Goal: Task Accomplishment & Management: Complete application form

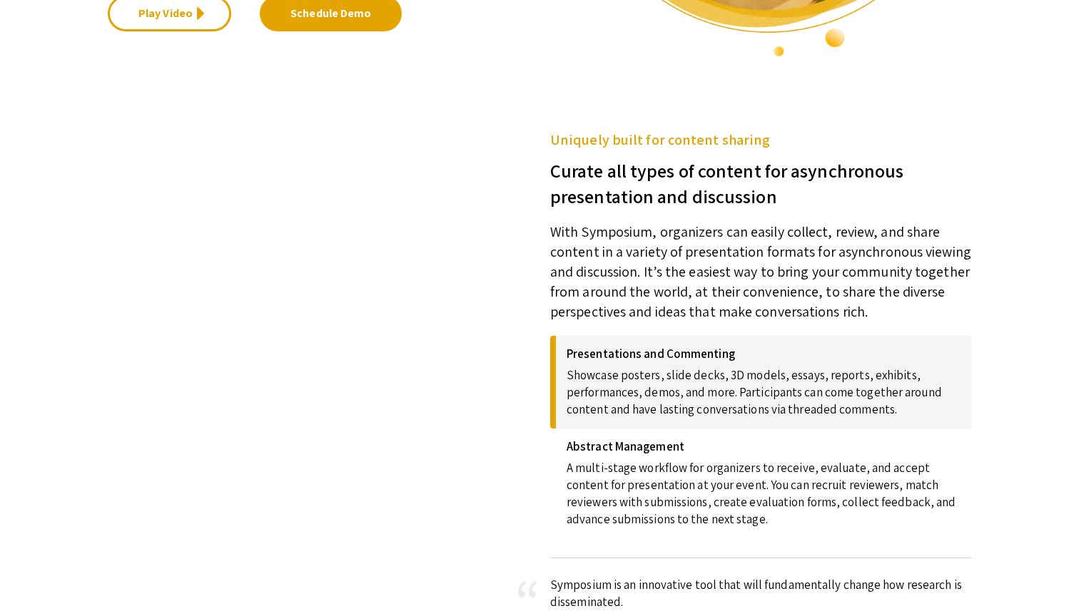
scroll to position [450, 0]
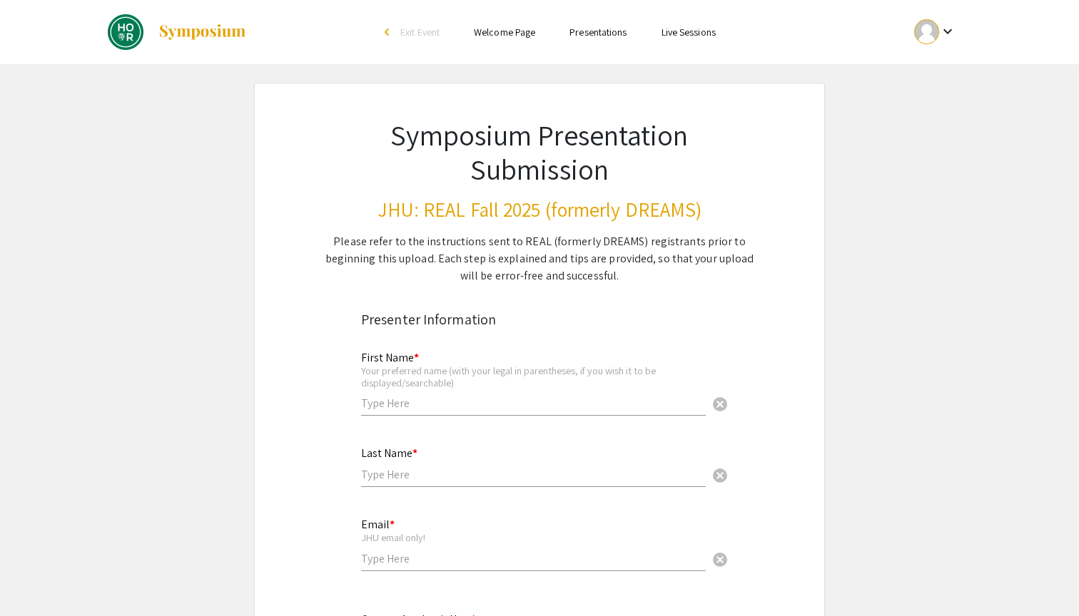
click at [472, 394] on div "First Name * Your preferred name (with your legal in parentheses, if you wish i…" at bounding box center [533, 376] width 345 height 79
type input "Aditya"
type input "Shivaswamy"
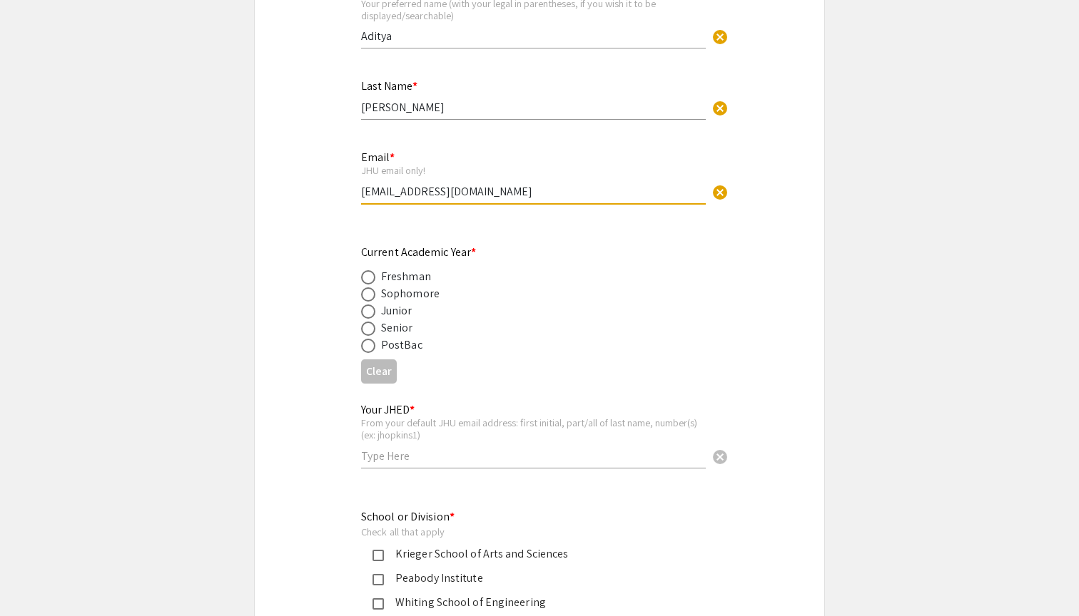
scroll to position [489, 0]
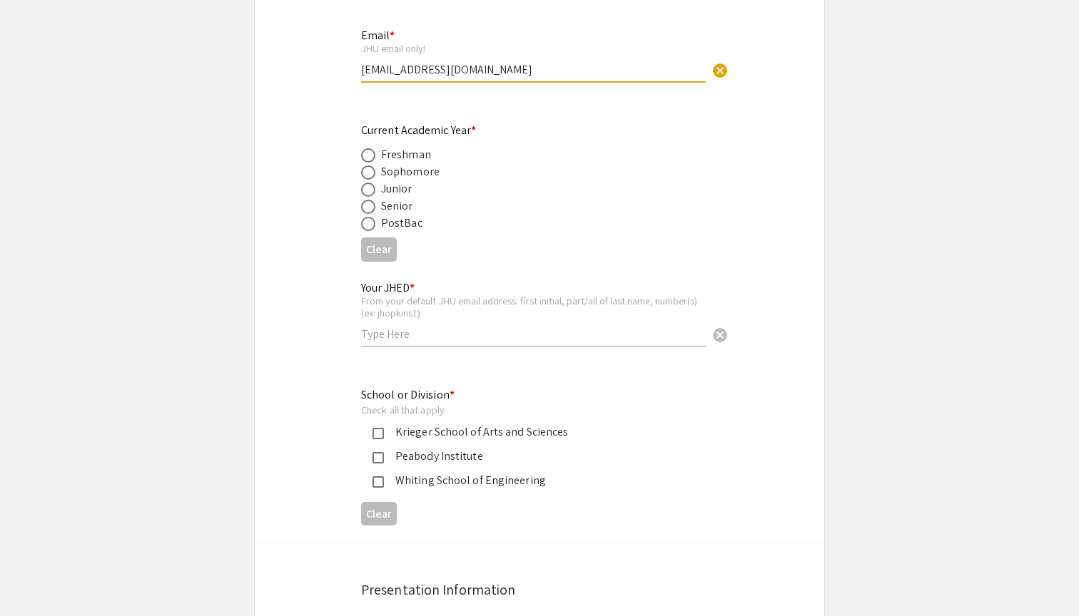
type input "ashivas1@jh.edu"
click at [366, 176] on span at bounding box center [368, 172] width 14 height 14
click at [366, 176] on input "radio" at bounding box center [368, 172] width 14 height 14
radio input "true"
click at [382, 340] on div "Your JHED * From your default JHU email address: first initial, part/all of las…" at bounding box center [533, 307] width 345 height 79
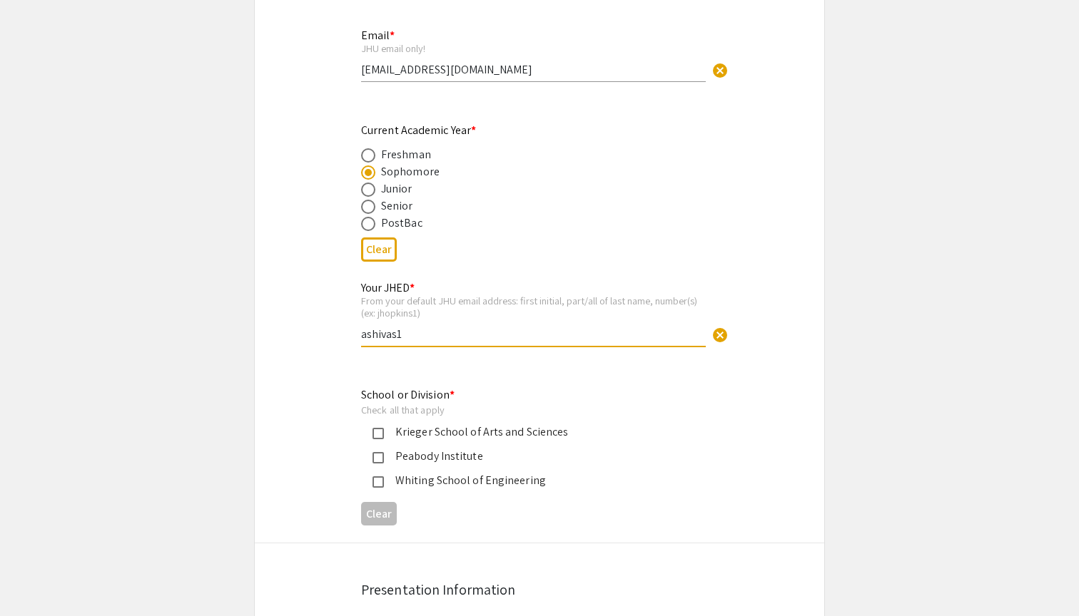
type input "ashivas1"
click at [377, 432] on mat-pseudo-checkbox at bounding box center [377, 433] width 11 height 11
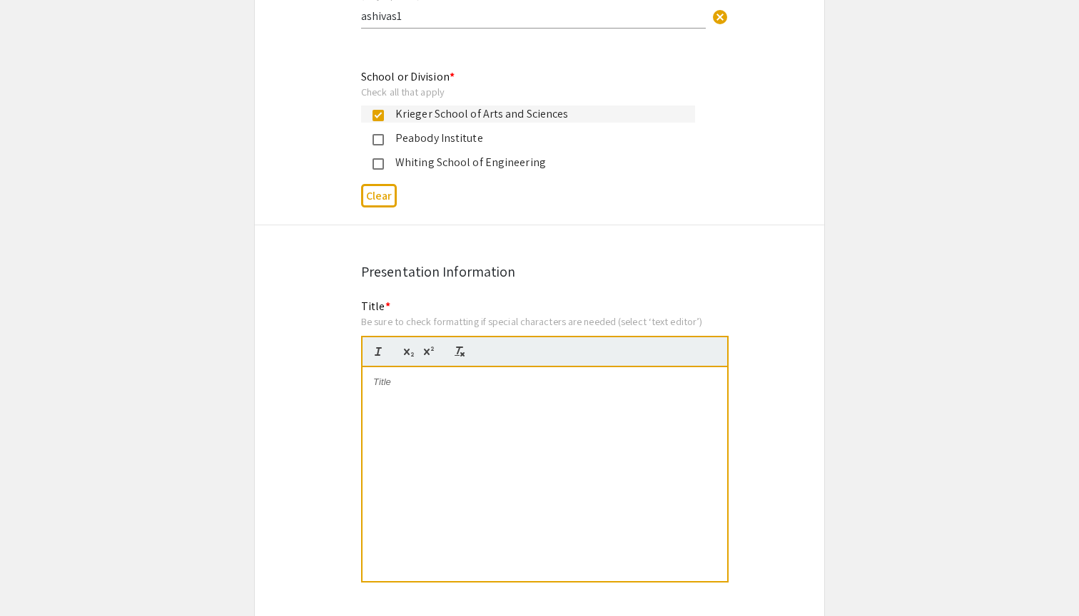
scroll to position [953, 0]
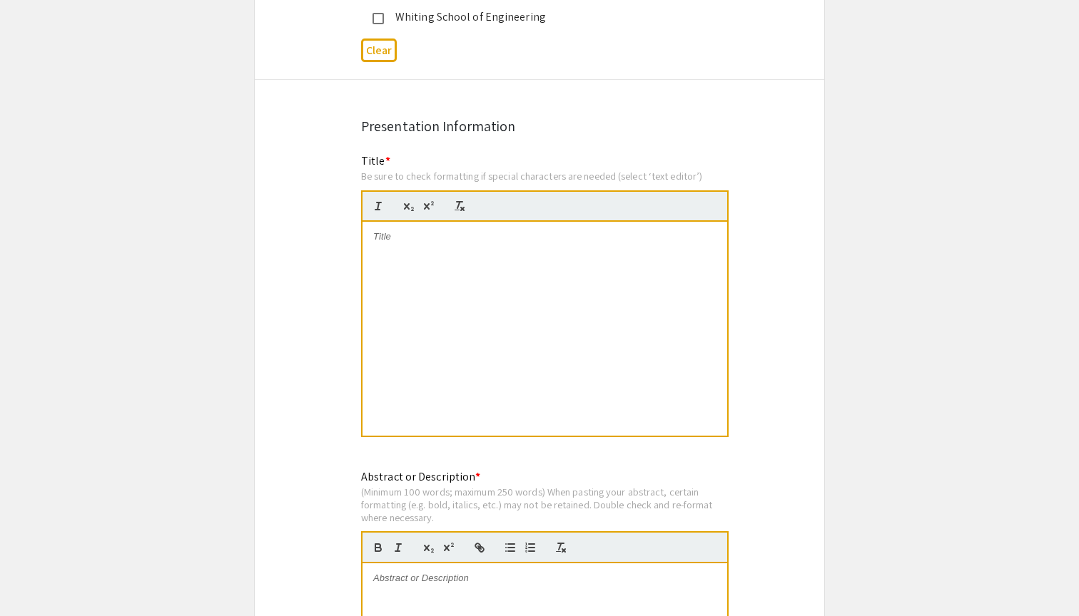
click at [439, 319] on div at bounding box center [544, 329] width 365 height 214
click at [574, 375] on div "Differentiation of hiPSCs into Corneal Endothelial Cells (CEnCs)" at bounding box center [544, 329] width 365 height 214
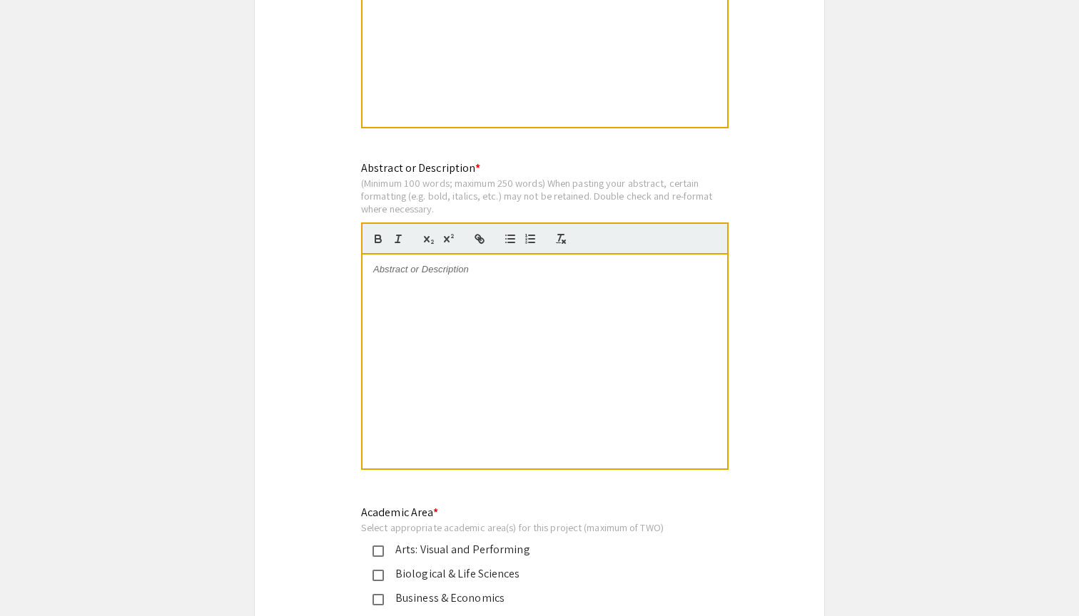
click at [574, 372] on div at bounding box center [544, 362] width 365 height 214
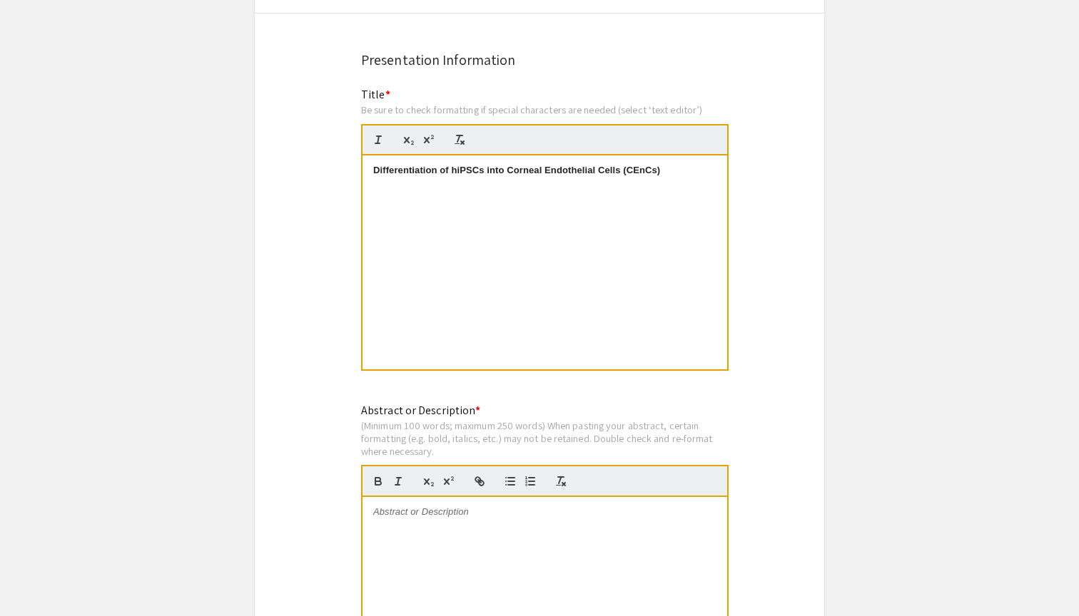
scroll to position [1019, 0]
click at [684, 180] on div "Differentiation of hiPSCs into Corneal Endothelial Cells (CEnCs)" at bounding box center [544, 263] width 365 height 214
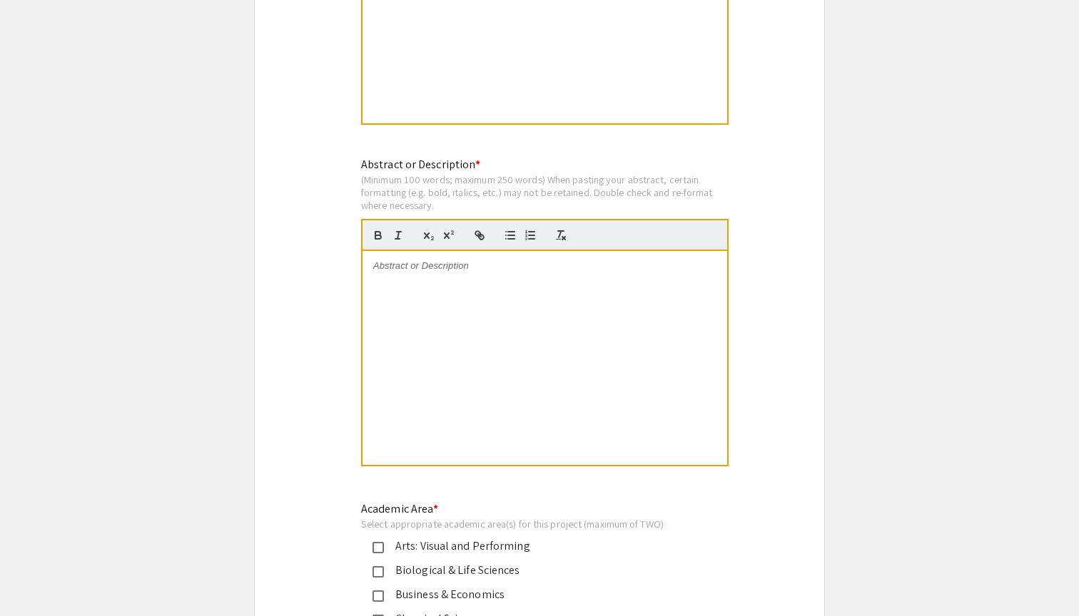
scroll to position [1388, 0]
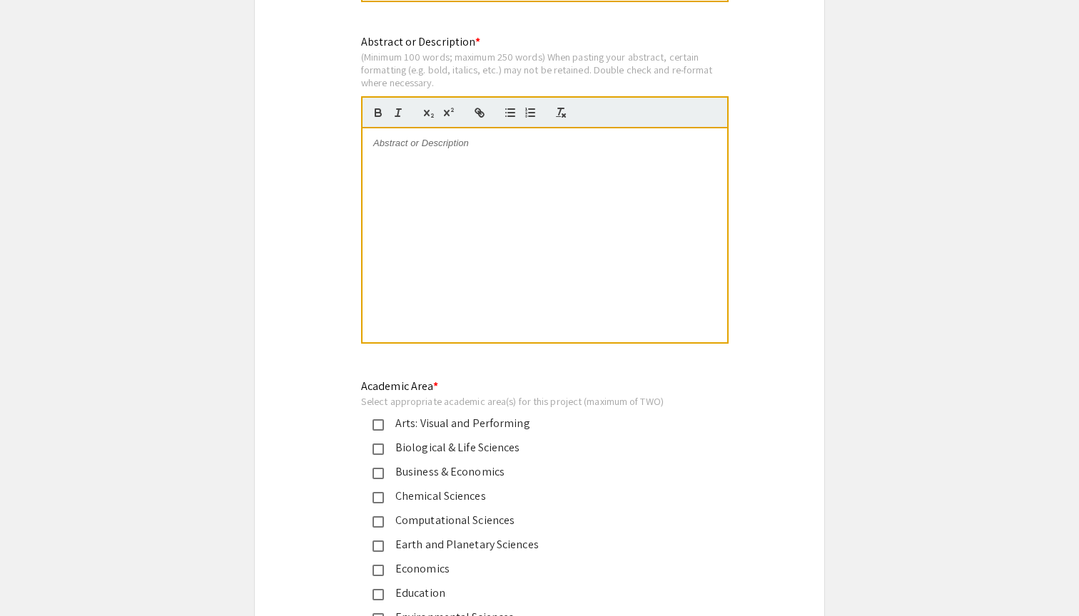
click at [600, 245] on div at bounding box center [544, 235] width 365 height 214
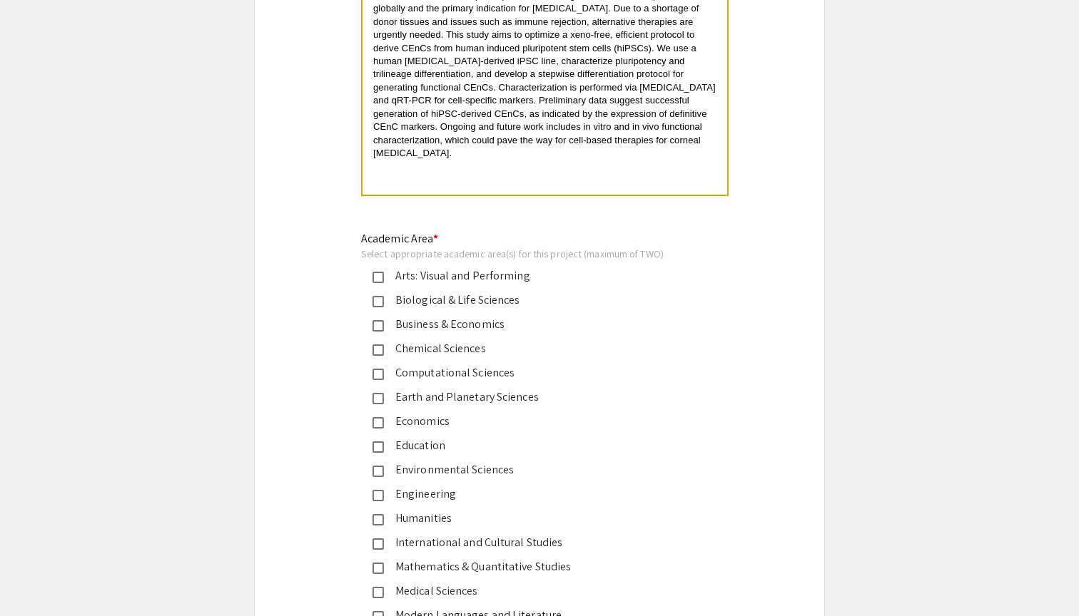
scroll to position [1501, 0]
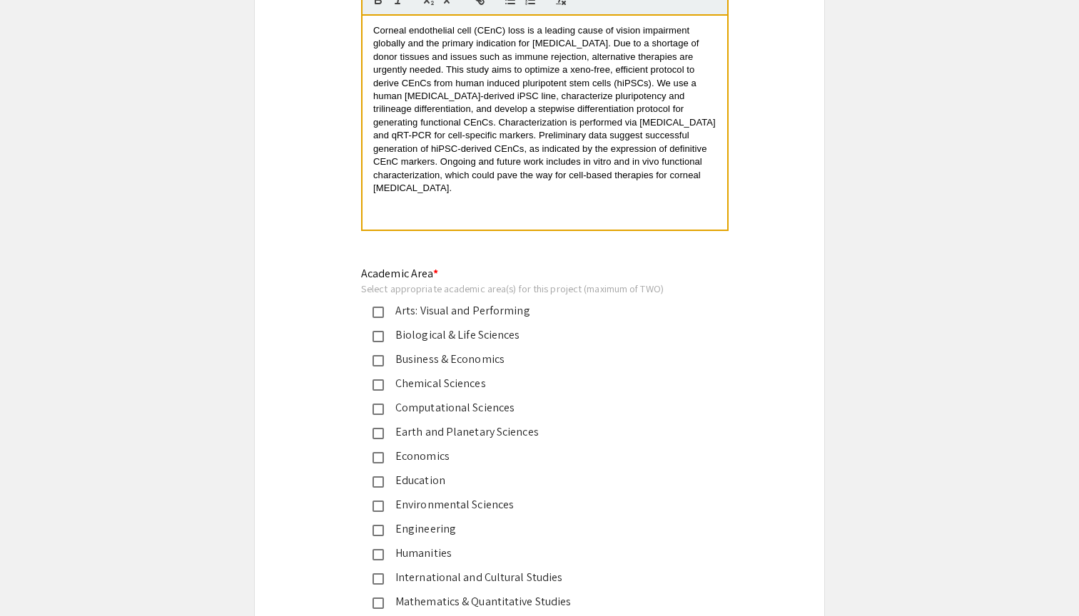
click at [587, 158] on span "Corneal endothelial cell (CEnC) loss is a leading cause of vision impairment gl…" at bounding box center [545, 109] width 345 height 168
drag, startPoint x: 587, startPoint y: 158, endPoint x: 604, endPoint y: 158, distance: 17.1
click at [604, 158] on span "Corneal endothelial cell (CEnC) loss is a leading cause of vision impairment gl…" at bounding box center [545, 109] width 345 height 168
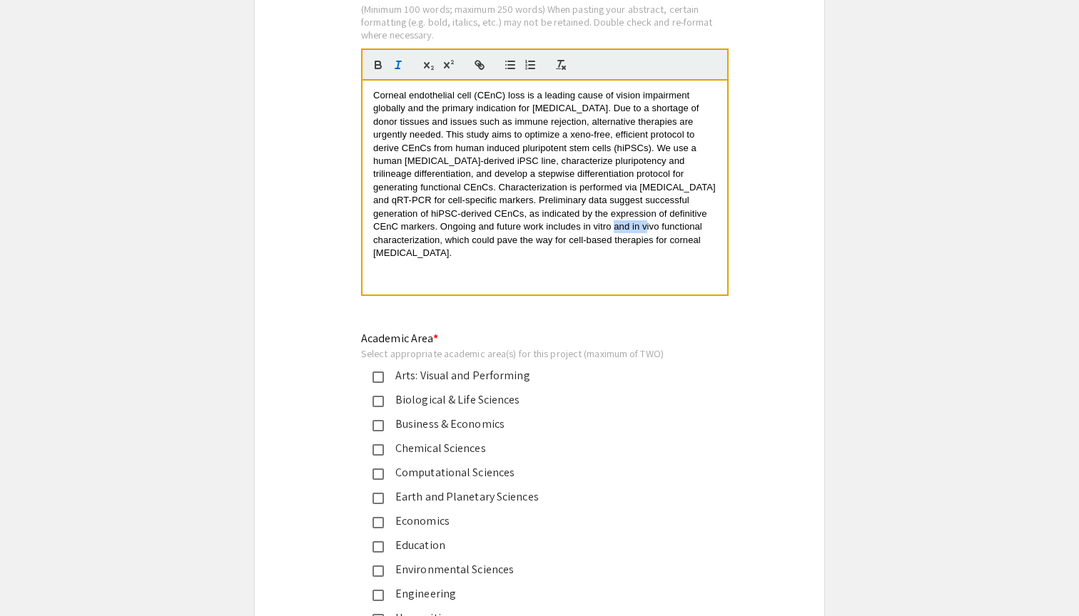
click at [400, 61] on icon "button" at bounding box center [398, 64] width 13 height 13
click at [636, 225] on span "and in vivo functional characterization, which could pave the way for cell-base…" at bounding box center [538, 239] width 330 height 37
drag, startPoint x: 636, startPoint y: 225, endPoint x: 644, endPoint y: 225, distance: 8.6
click at [644, 225] on span "and in vivo functional characterization, which could pave the way for cell-base…" at bounding box center [538, 239] width 330 height 37
click at [399, 58] on icon "button" at bounding box center [398, 64] width 13 height 13
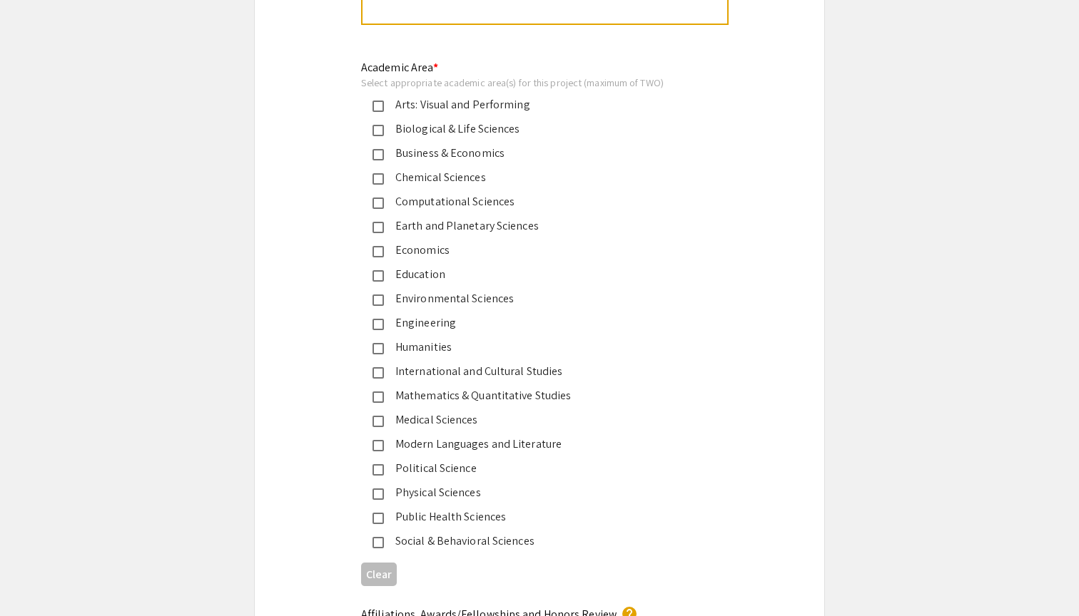
click at [399, 123] on div "Biological & Life Sciences" at bounding box center [534, 129] width 300 height 17
click at [318, 225] on div "Symposium Presentation Submission JHU: REAL Fall 2025 (formerly DREAMS) Please …" at bounding box center [539, 627] width 571 height 4502
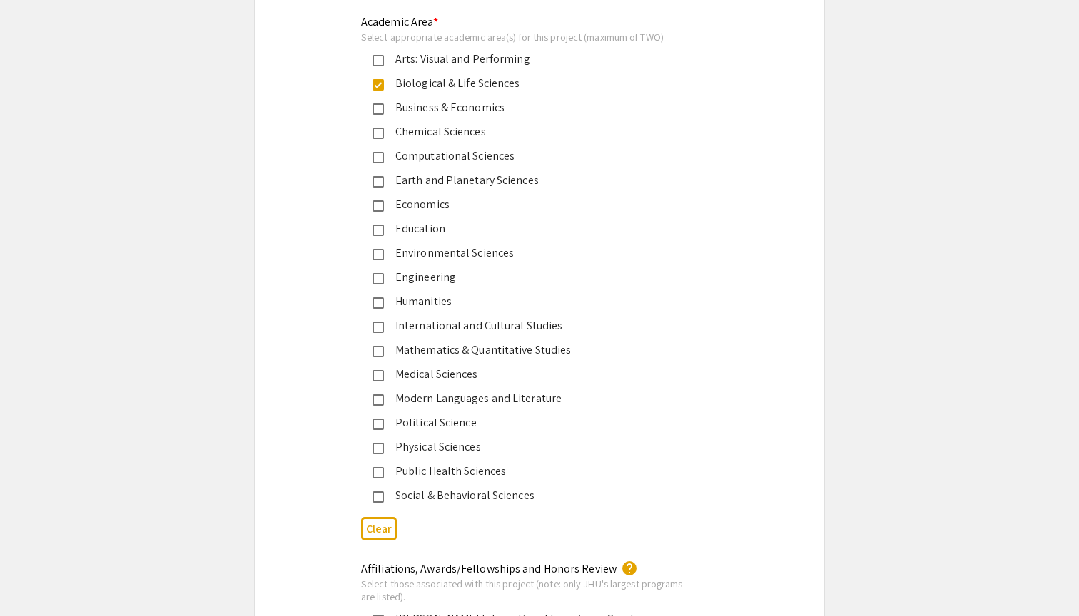
scroll to position [1761, 0]
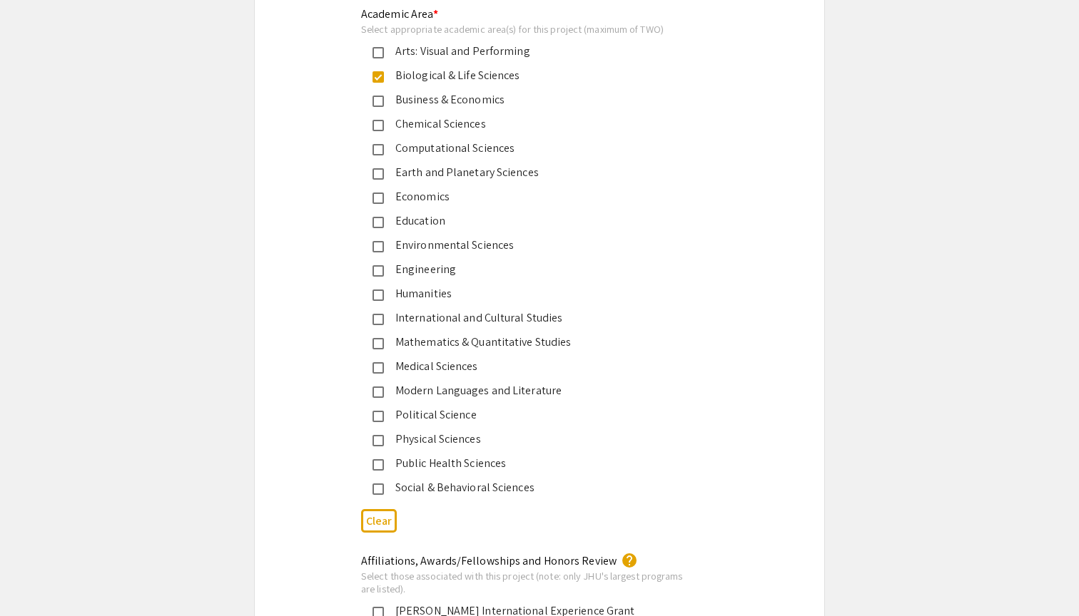
click at [406, 366] on div "Medical Sciences" at bounding box center [534, 366] width 300 height 17
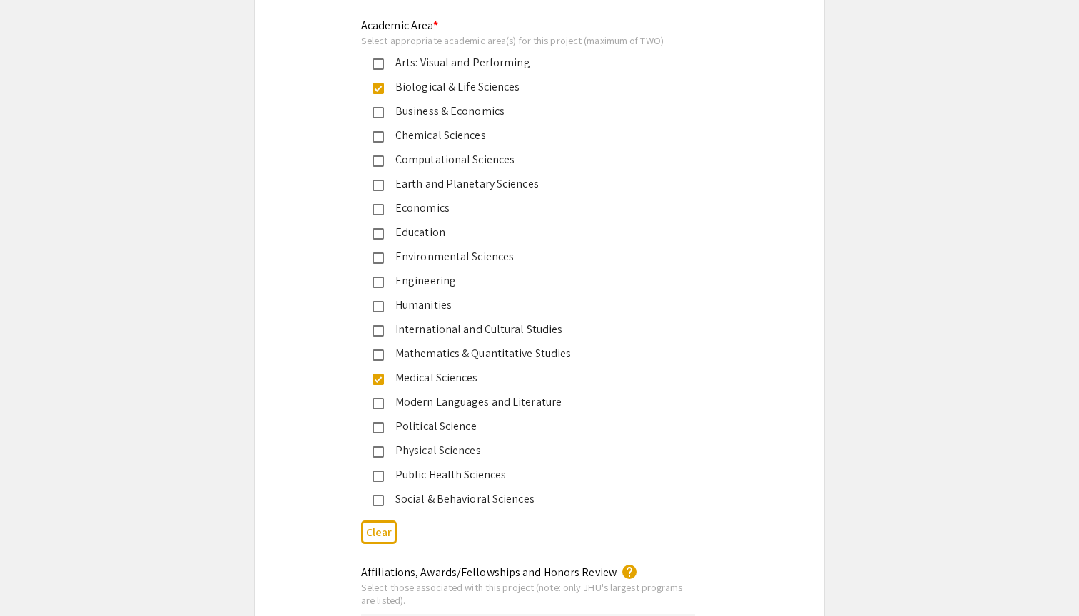
scroll to position [1760, 0]
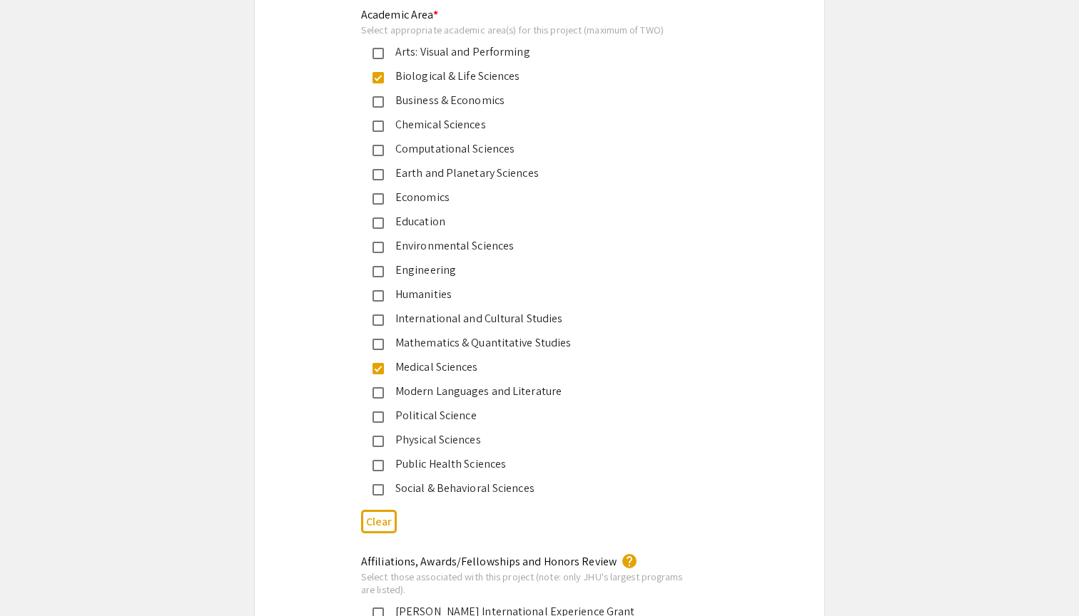
drag, startPoint x: 467, startPoint y: 118, endPoint x: 940, endPoint y: 187, distance: 477.9
click at [940, 187] on app-submissions "Symposium Presentation Submission JHU: REAL Fall 2025 (formerly DREAMS) Please …" at bounding box center [539, 574] width 1079 height 4502
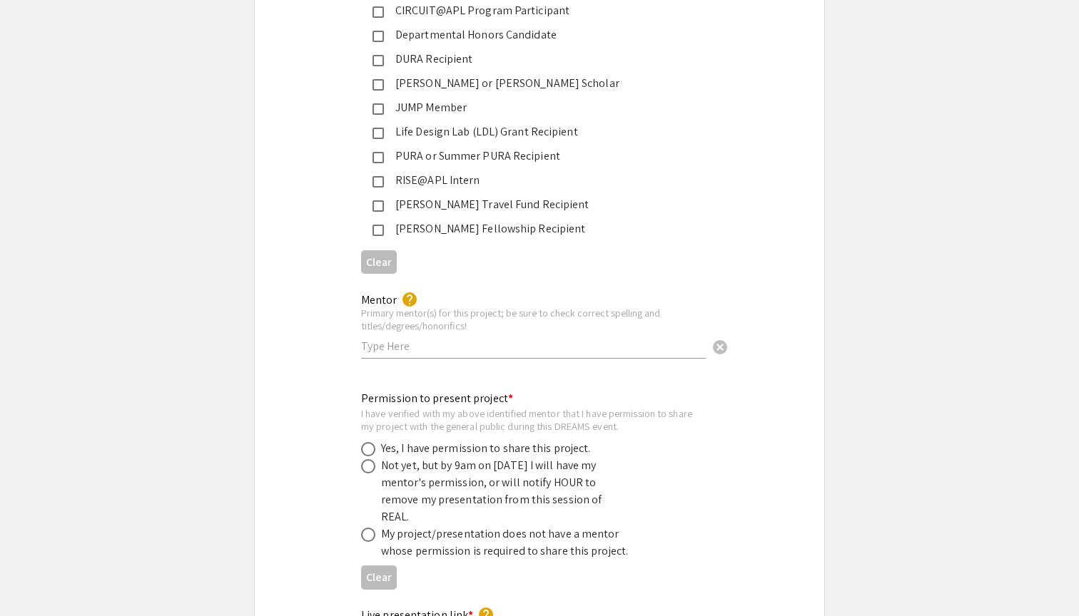
scroll to position [2467, 0]
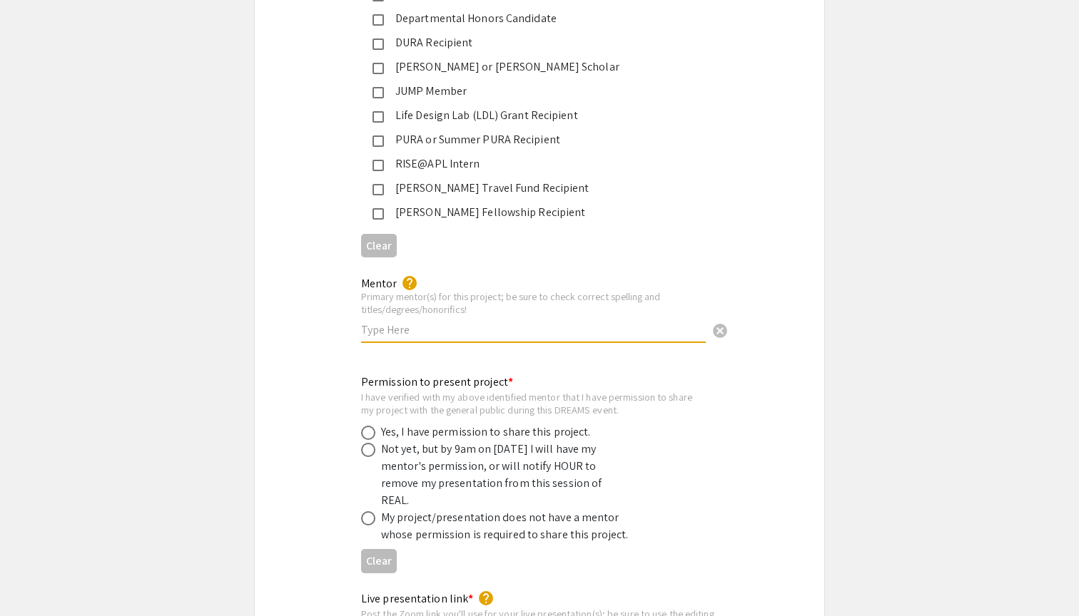
click at [422, 322] on input "text" at bounding box center [533, 329] width 345 height 15
click at [368, 426] on span at bounding box center [368, 433] width 14 height 14
click at [368, 426] on input "radio" at bounding box center [368, 433] width 14 height 14
radio input "true"
click at [392, 317] on div "Mentor help Primary mentor(s) for this project; be sure to check correct spelli…" at bounding box center [533, 302] width 345 height 79
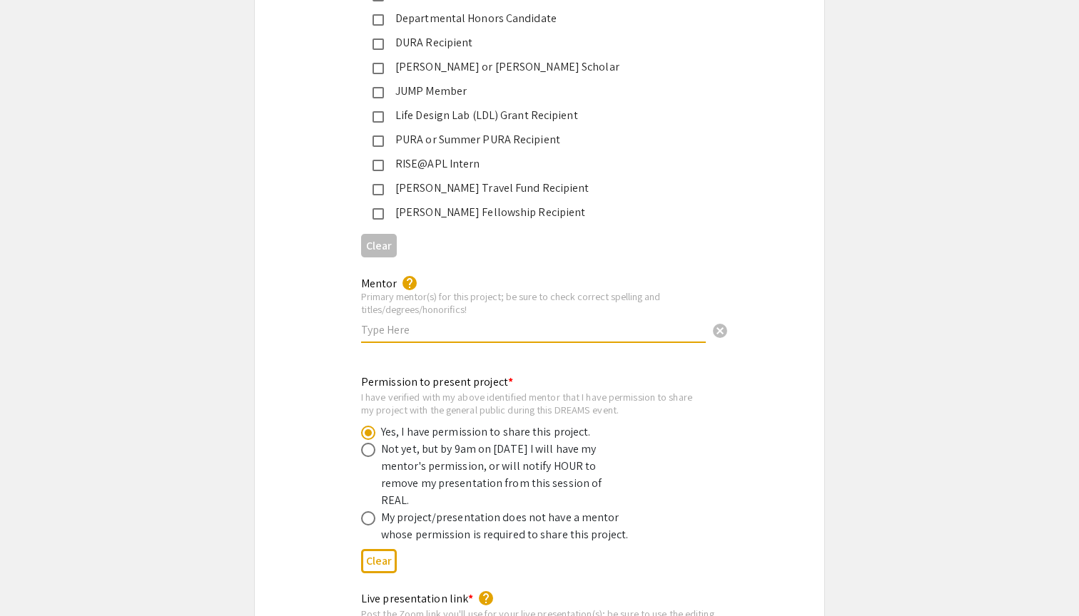
paste input "Vinay Pulimamidi, PhD"
paste input "Sunil Chauhan, DVM, PhD"
type input "Vinay Pulimamidi, PhD, and Sunil Chauhan, DVM, PhD"
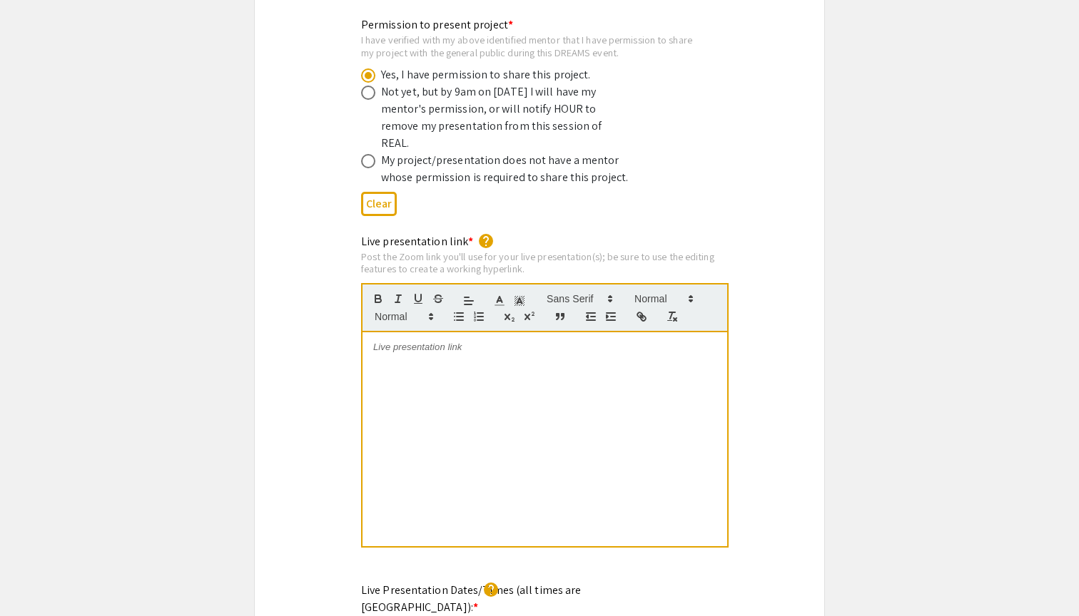
scroll to position [13, 0]
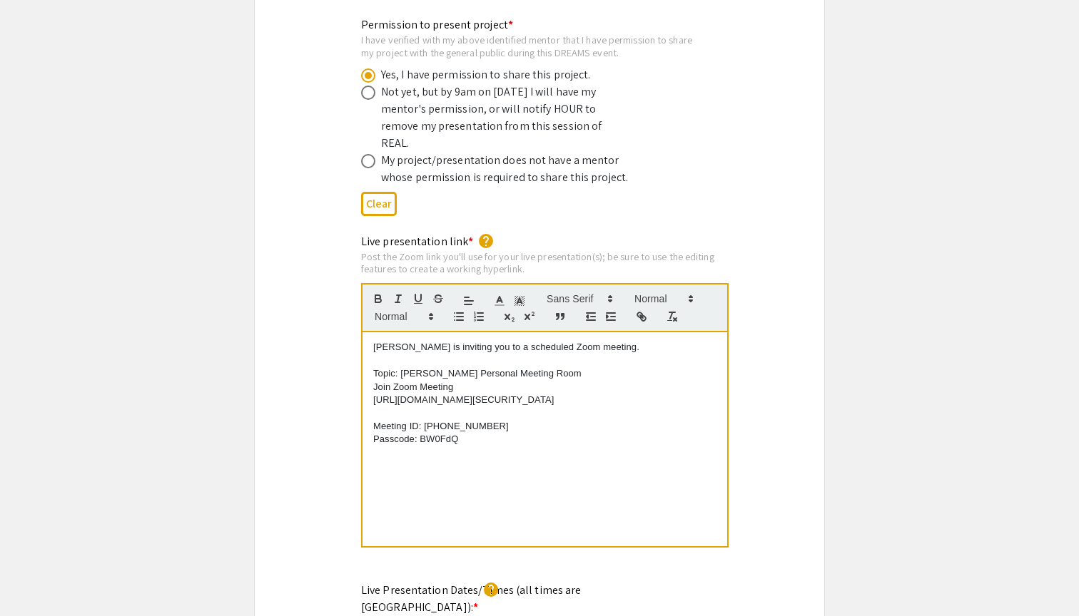
drag, startPoint x: 571, startPoint y: 370, endPoint x: 365, endPoint y: 360, distance: 206.4
click at [365, 360] on div "Aditya Shivaswamy is inviting you to a scheduled Zoom meeting. Topic: Aditya Sh…" at bounding box center [544, 439] width 365 height 214
drag, startPoint x: 795, startPoint y: 392, endPoint x: 597, endPoint y: 379, distance: 198.0
click at [790, 392] on div "Live presentation link * help Post the Zoom link you'll use for your live prese…" at bounding box center [539, 400] width 569 height 335
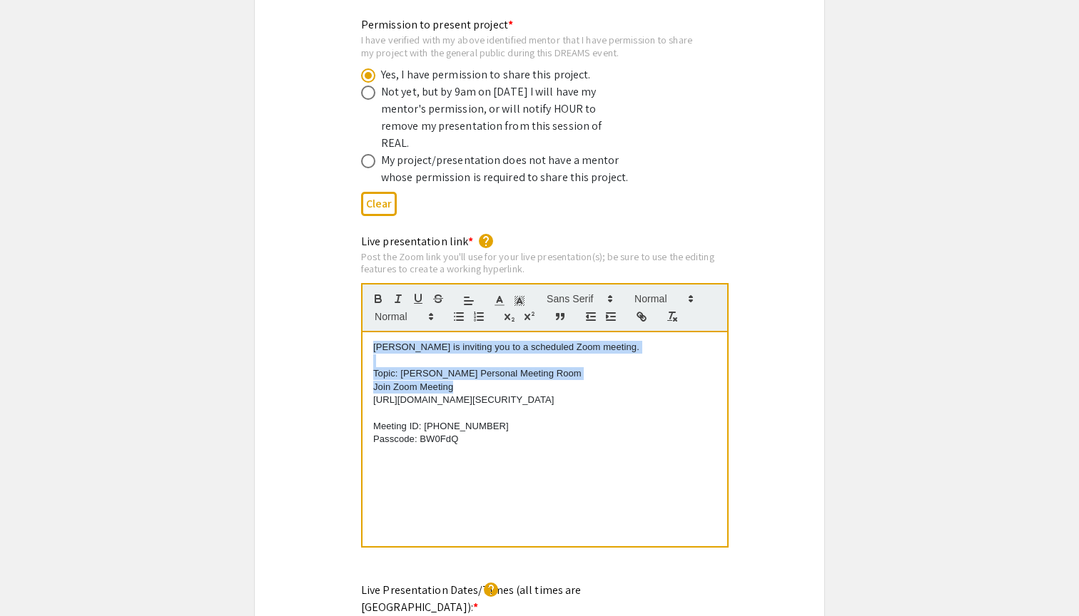
drag, startPoint x: 477, startPoint y: 342, endPoint x: 368, endPoint y: 305, distance: 114.6
click at [368, 332] on div "Aditya Shivaswamy is inviting you to a scheduled Zoom meeting. Topic: Aditya Sh…" at bounding box center [544, 439] width 365 height 214
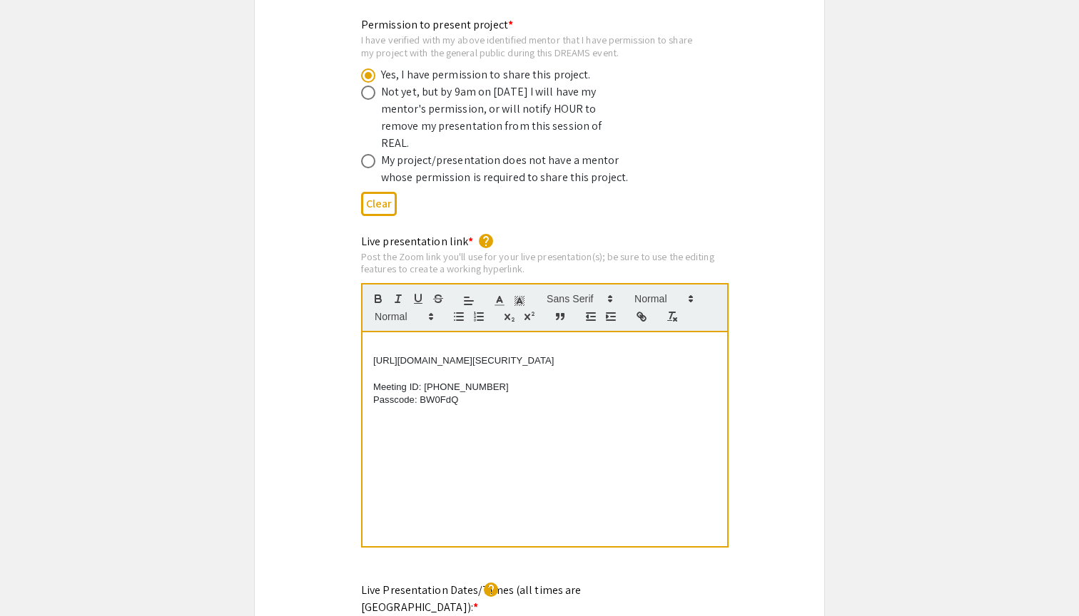
click at [371, 340] on div "https://us05web.zoom.us/j/8349415986?pwd=FyQ8aR8UBxhiIxE69Pvny0Zauord96.1 Meeti…" at bounding box center [544, 439] width 365 height 214
click at [375, 355] on p "https://us05web.zoom.us/j/8349415986?pwd=FyQ8aR8UBxhiIxE69Pvny0Zauord96.1" at bounding box center [544, 361] width 343 height 13
click at [372, 336] on div "https://us05web.zoom.us/j/8349415986pwd=FyQ8aR8UBxhiIxE69Pvny0Zauord96.1 Meetin…" at bounding box center [544, 439] width 365 height 214
drag, startPoint x: 433, startPoint y: 334, endPoint x: 369, endPoint y: 324, distance: 65.0
click at [369, 332] on div "https://us05web.zoom.us/j/8349415986pwd=FyQ8aR8UBxhiIxE69Pvny0Zauord9.1 Meeting…" at bounding box center [544, 439] width 365 height 214
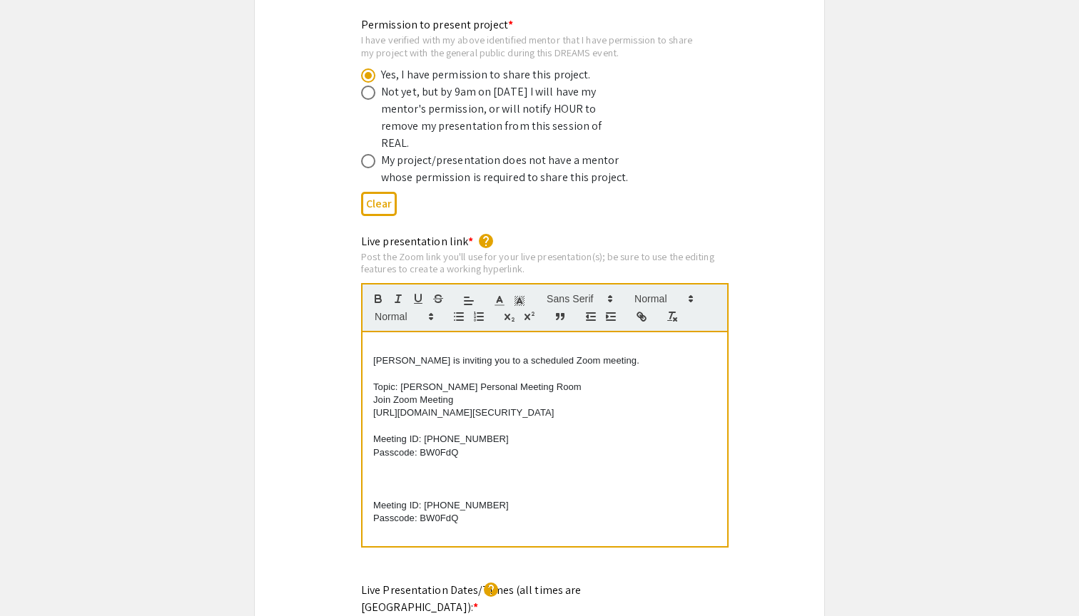
drag, startPoint x: 375, startPoint y: 387, endPoint x: 444, endPoint y: 388, distance: 69.2
click at [375, 407] on p "https://us05web.zoom.us/j/8349415986?pwd=FyQ8aR8UBxhiIxE69Pvny0Zauord96.1" at bounding box center [544, 413] width 343 height 13
drag, startPoint x: 467, startPoint y: 384, endPoint x: 372, endPoint y: 374, distance: 95.5
click at [372, 374] on div "Aditya Shivaswamy is inviting you to a scheduled Zoom meeting. Topic: Aditya Sh…" at bounding box center [544, 439] width 365 height 214
click at [640, 312] on icon "button" at bounding box center [639, 314] width 5 height 5
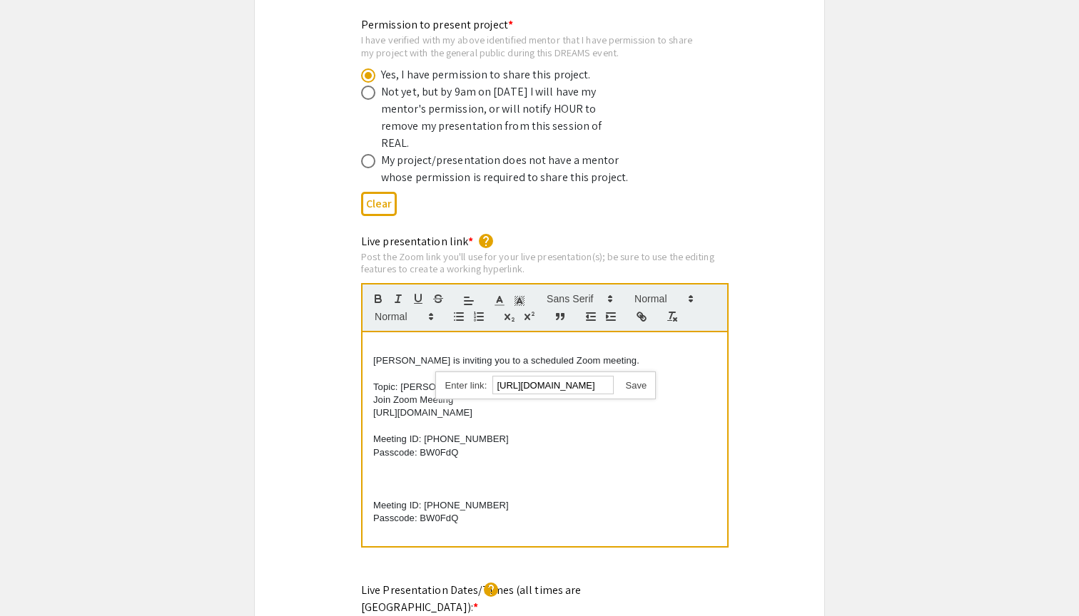
click at [637, 380] on link at bounding box center [629, 385] width 33 height 11
click at [778, 392] on div "Live presentation link * help Post the Zoom link you'll use for your live prese…" at bounding box center [539, 400] width 569 height 335
click at [472, 407] on link "https://us05web.zoom.us/j/8349415986pwd=FyQ8aR8UBxhiIxE69Pvny0Zauord96.1" at bounding box center [422, 412] width 99 height 11
click at [541, 376] on link "https://us05web.zoom.us/j/8349415986pwd=FyQ8aR8UBxhiIxE69Pvny0Zauord96.1" at bounding box center [510, 385] width 99 height 19
drag, startPoint x: 432, startPoint y: 380, endPoint x: 358, endPoint y: 375, distance: 73.7
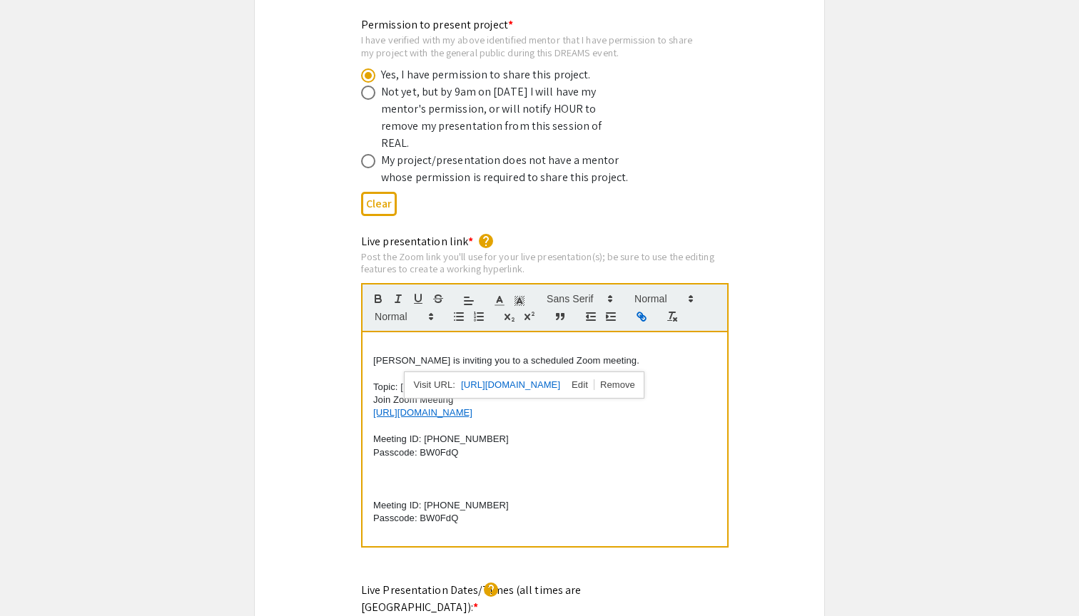
click at [358, 375] on div "Live presentation link * help Post the Zoom link you'll use for your live prese…" at bounding box center [539, 400] width 378 height 335
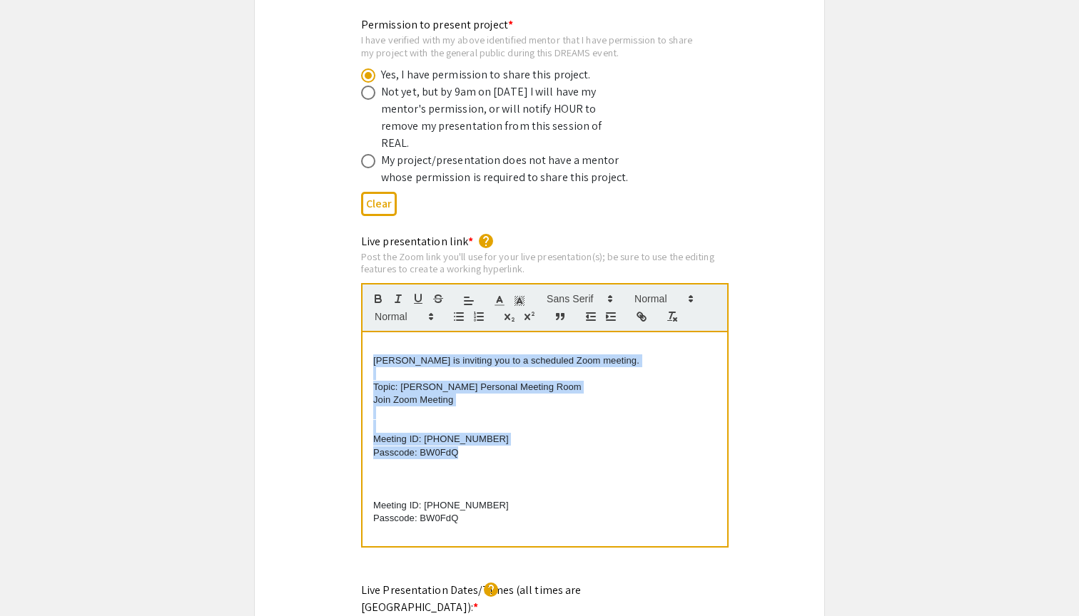
drag, startPoint x: 484, startPoint y: 412, endPoint x: 365, endPoint y: 318, distance: 152.0
click at [365, 332] on div "Aditya Shivaswamy is inviting you to a scheduled Zoom meeting. Topic: Aditya Sh…" at bounding box center [544, 439] width 365 height 214
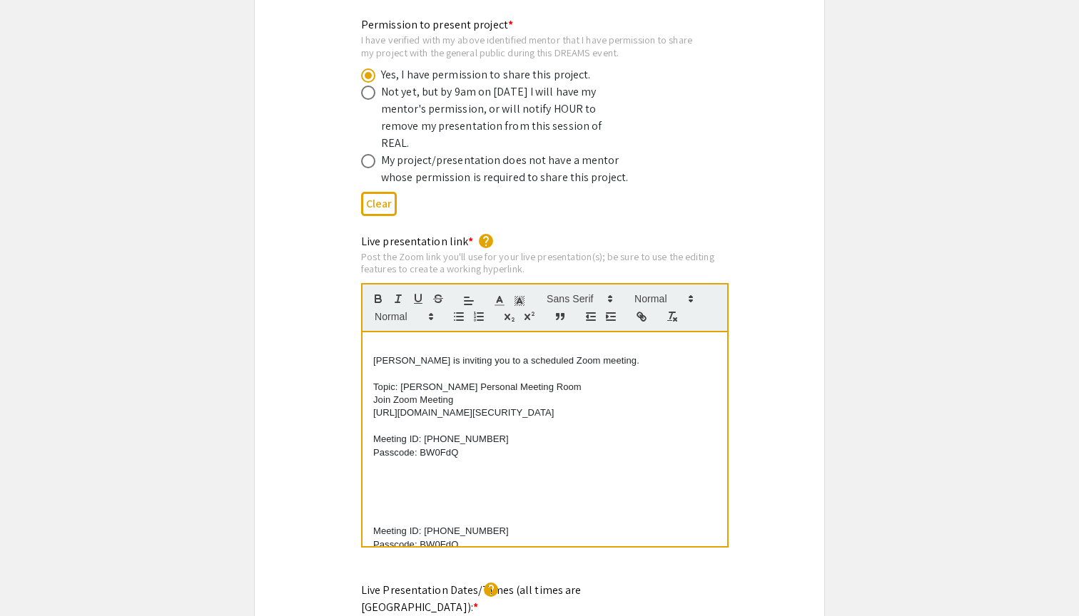
click at [376, 407] on p "https://us05web.zoom.us/j/8349415986?pwd=FyQ8aR8UBxhiIxE69Pvny0Zauord96.1" at bounding box center [544, 413] width 343 height 13
drag, startPoint x: 577, startPoint y: 383, endPoint x: 370, endPoint y: 373, distance: 207.1
click at [370, 373] on div "Aditya Shivaswamy is inviting you to a scheduled Zoom meeting. Topic: Aditya Sh…" at bounding box center [544, 439] width 365 height 214
click at [641, 316] on icon "button" at bounding box center [643, 318] width 5 height 5
type input "https://us05web.zoom.us/j/8349415986?pwd=FyQ8aR8UBxhiIxE69Pvny0Zauord96.1"
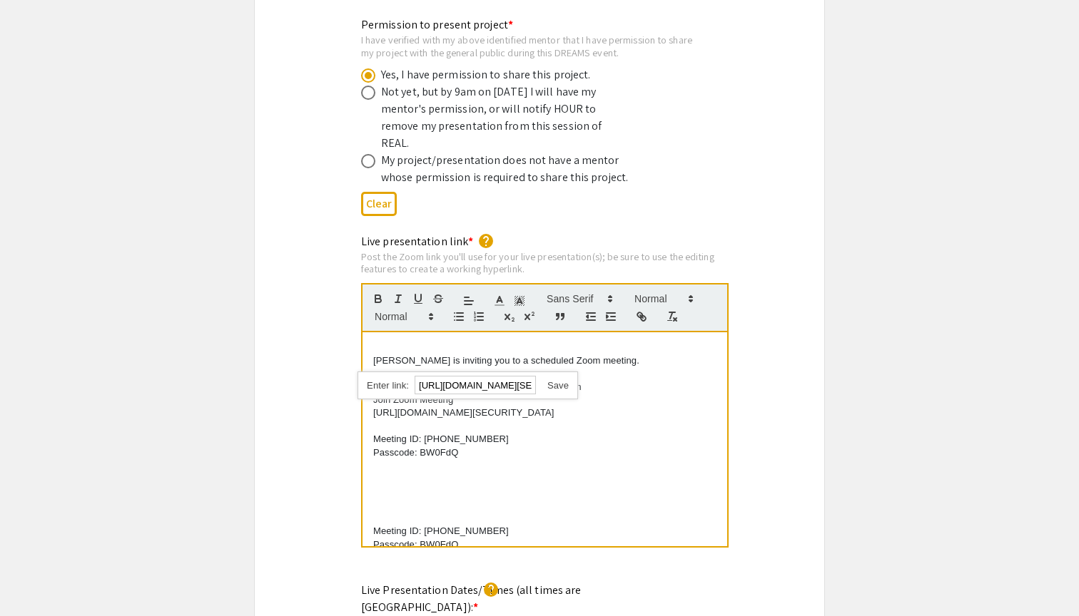
click at [554, 380] on link at bounding box center [552, 385] width 33 height 11
click at [498, 407] on p "https://us05web.zoom.us/j/8349415986?pwd=FyQ8aR8UBxhiIxE69Pvny0Zauord96.1" at bounding box center [544, 413] width 343 height 13
click at [498, 407] on link "https://us05web.zoom.us/j/8349415986?pwd=FyQ8aR8UBxhiIxE69Pvny0Zauord96.1" at bounding box center [463, 412] width 180 height 11
click at [440, 376] on link "https://us05web.zoom.us/j/8349415986?pwd=FyQ8aR8UBxhiIxE69Pvny0Zauord96.1" at bounding box center [454, 385] width 143 height 19
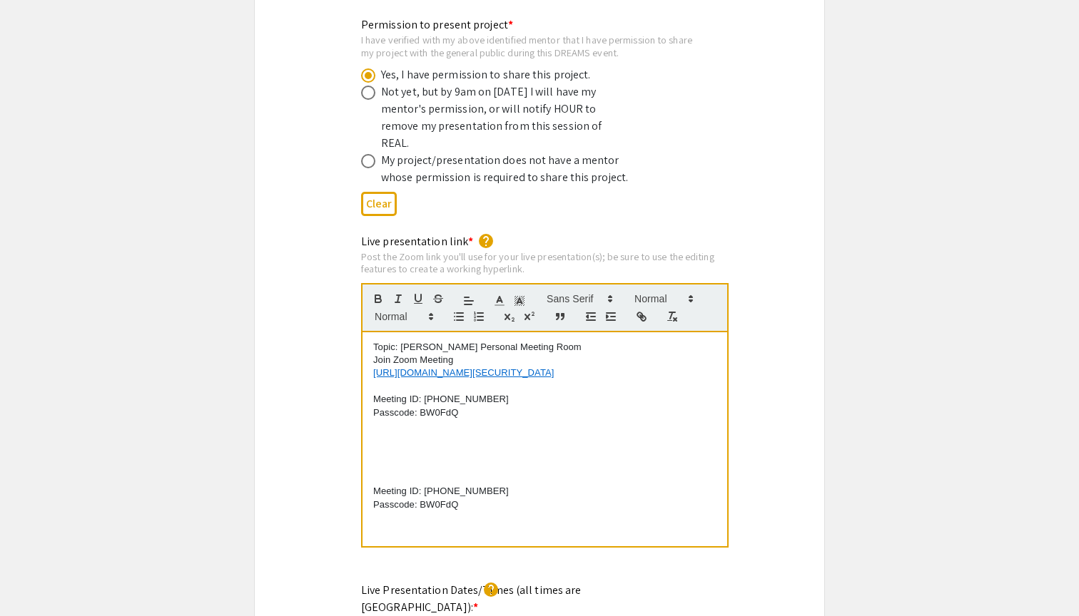
scroll to position [47, 0]
drag, startPoint x: 516, startPoint y: 481, endPoint x: 351, endPoint y: 352, distance: 209.5
click at [351, 352] on div "Live presentation link * help Post the Zoom link you'll use for your live prese…" at bounding box center [539, 400] width 378 height 335
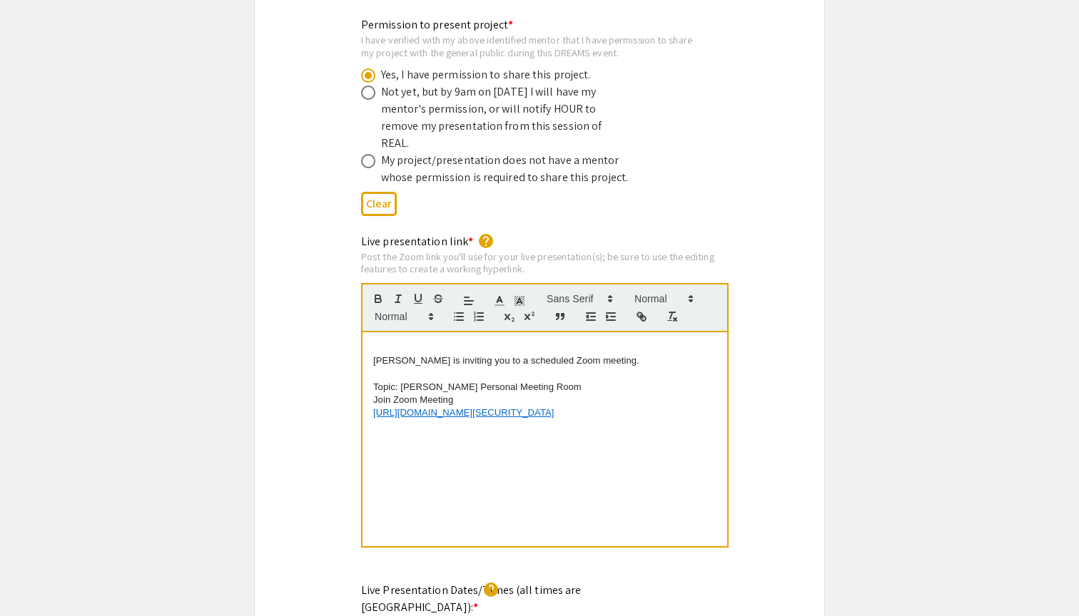
scroll to position [0, 0]
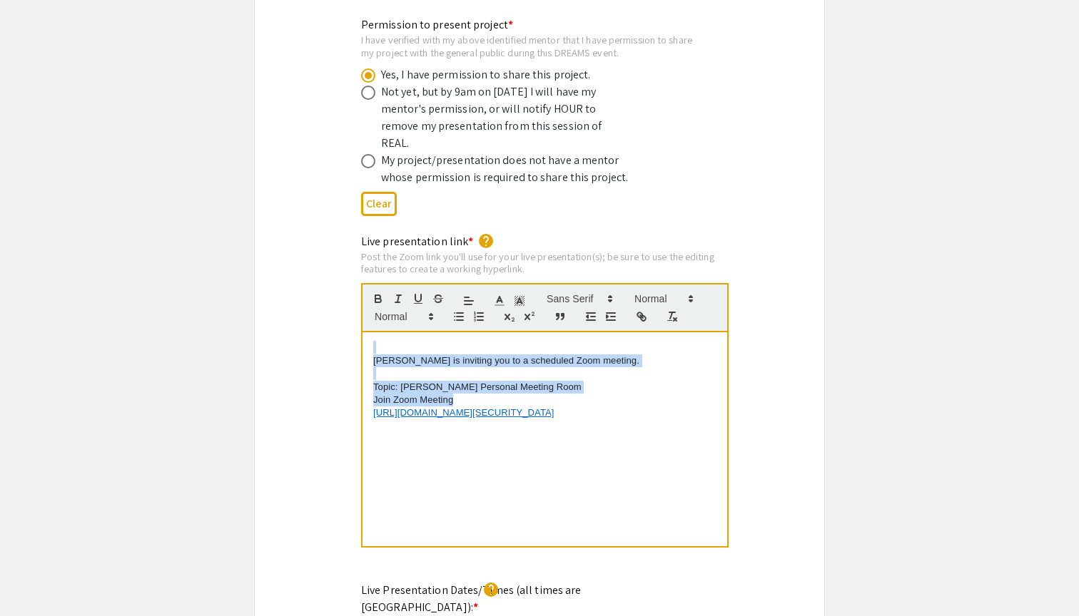
drag, startPoint x: 467, startPoint y: 357, endPoint x: 341, endPoint y: 296, distance: 140.4
click at [341, 296] on div "Live presentation link * help Post the Zoom link you'll use for your live prese…" at bounding box center [539, 400] width 569 height 335
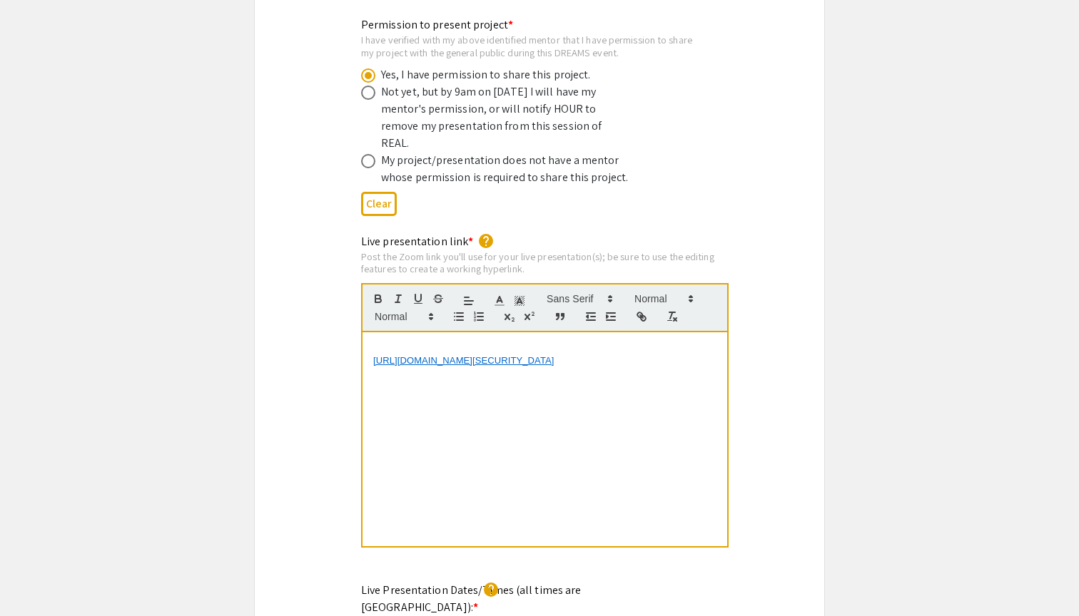
click at [372, 332] on div "https://us05web.zoom.us/j/8349415986?pwd=FyQ8aR8UBxhiIxE69Pvny0Zauord96.1" at bounding box center [544, 439] width 365 height 214
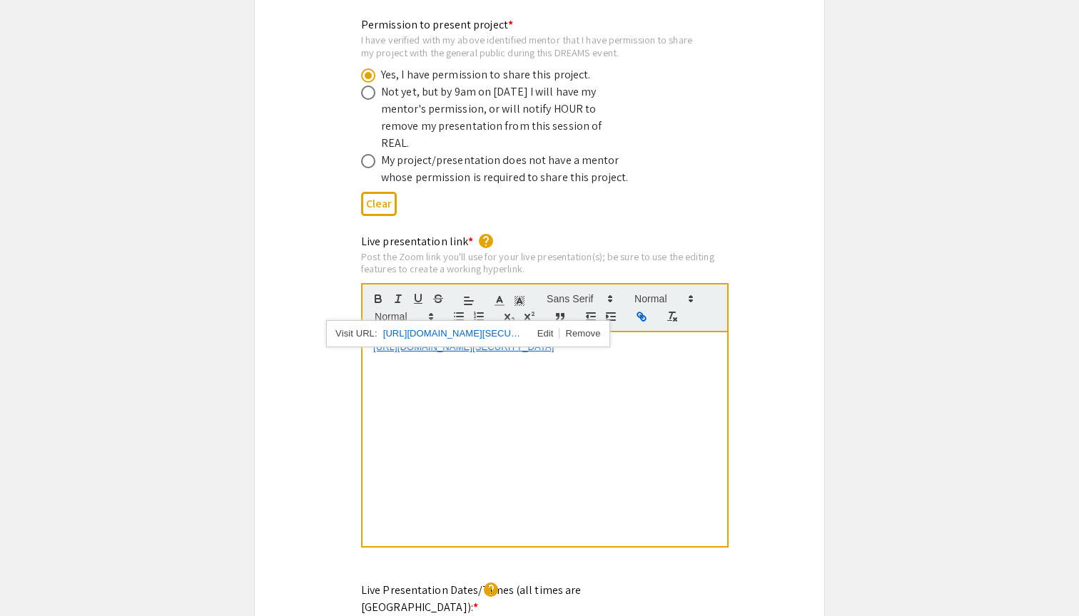
click at [581, 440] on div "https://us05web.zoom.us/j/8349415986?pwd=FyQ8aR8UBxhiIxE69Pvny0Zauord96.1" at bounding box center [544, 439] width 365 height 214
click at [259, 392] on div "Live presentation link * help Post the Zoom link you'll use for your live prese…" at bounding box center [539, 400] width 569 height 335
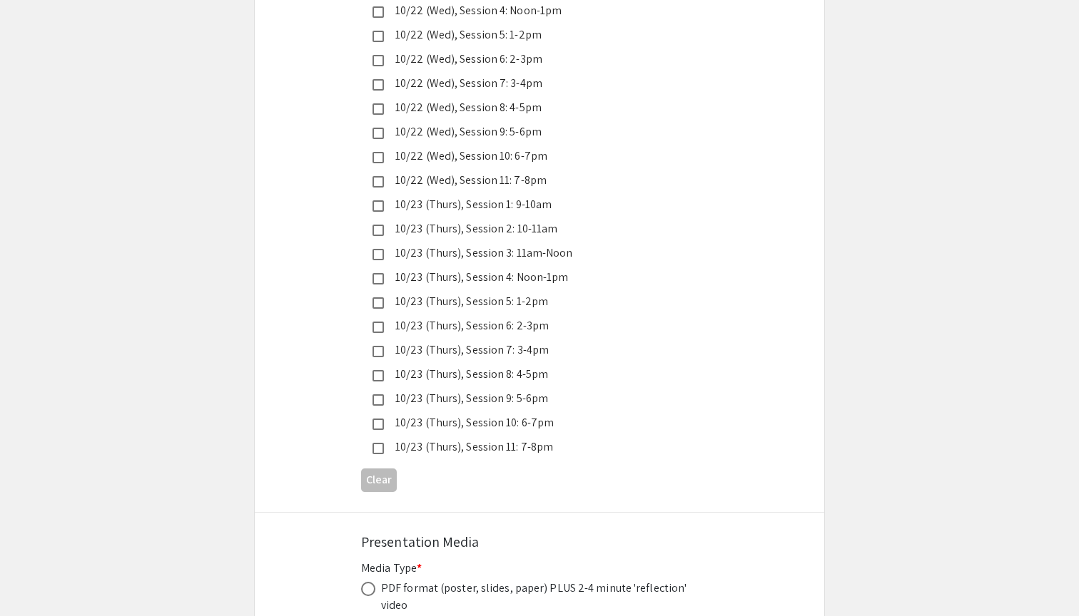
scroll to position [3810, 0]
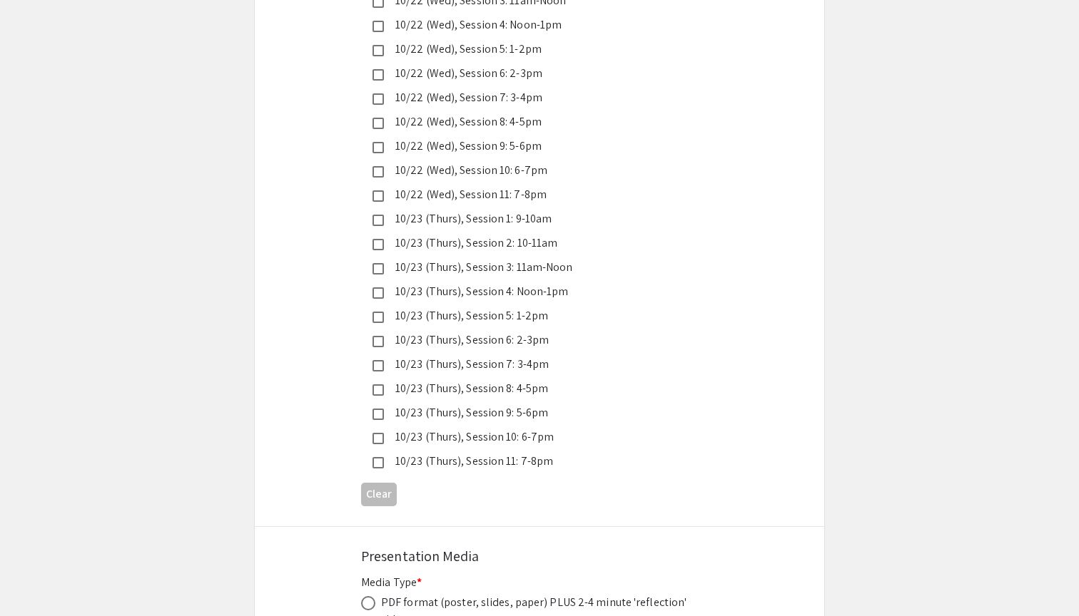
click at [382, 433] on mat-pseudo-checkbox at bounding box center [377, 438] width 11 height 11
click at [560, 453] on div "10/23 (Thurs), Session 11: 7-8pm" at bounding box center [534, 461] width 300 height 17
click at [501, 453] on div "10/23 (Thurs), Session 11: 7-8pm" at bounding box center [534, 461] width 300 height 17
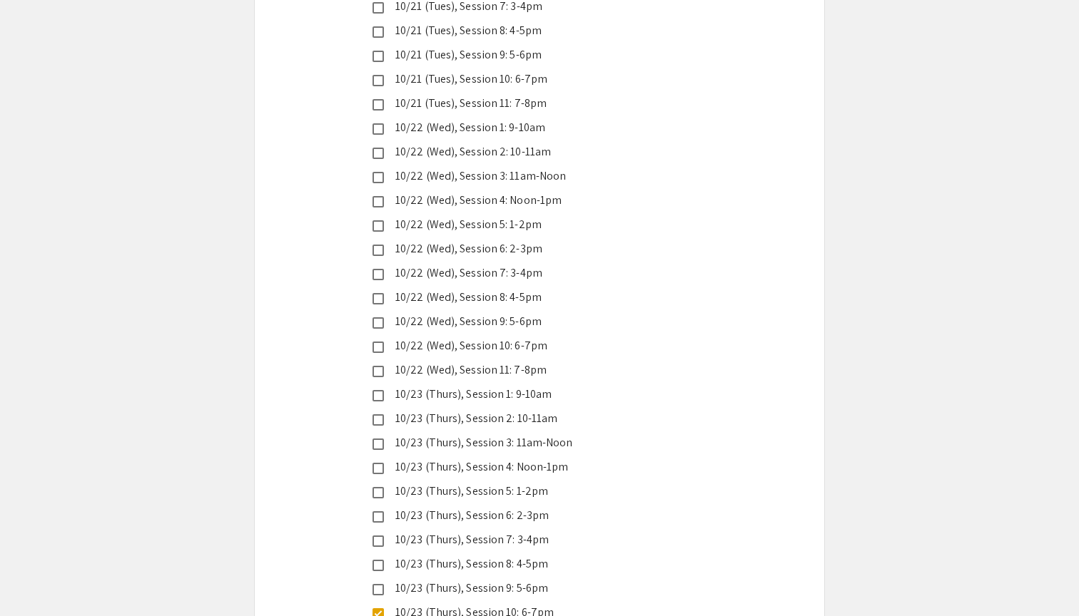
scroll to position [3633, 0]
click at [402, 145] on div "10/22 (Wed), Session 2: 10-11am" at bounding box center [534, 153] width 300 height 17
click at [297, 143] on div "Live Presentation Dates/Times (all times are Eastern US): * help Check ONLY the…" at bounding box center [539, 231] width 569 height 915
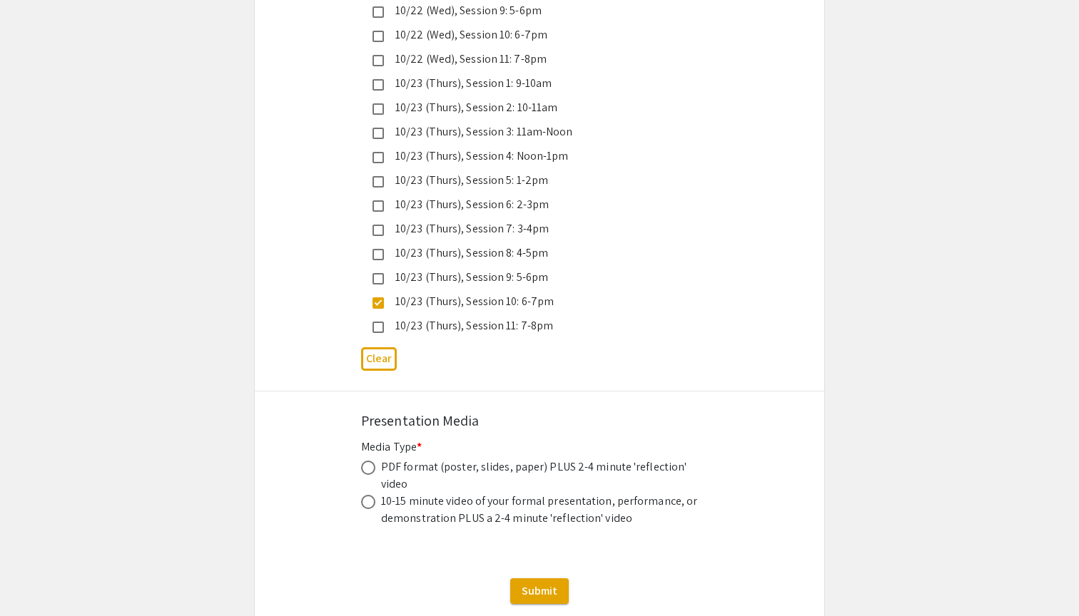
scroll to position [3949, 0]
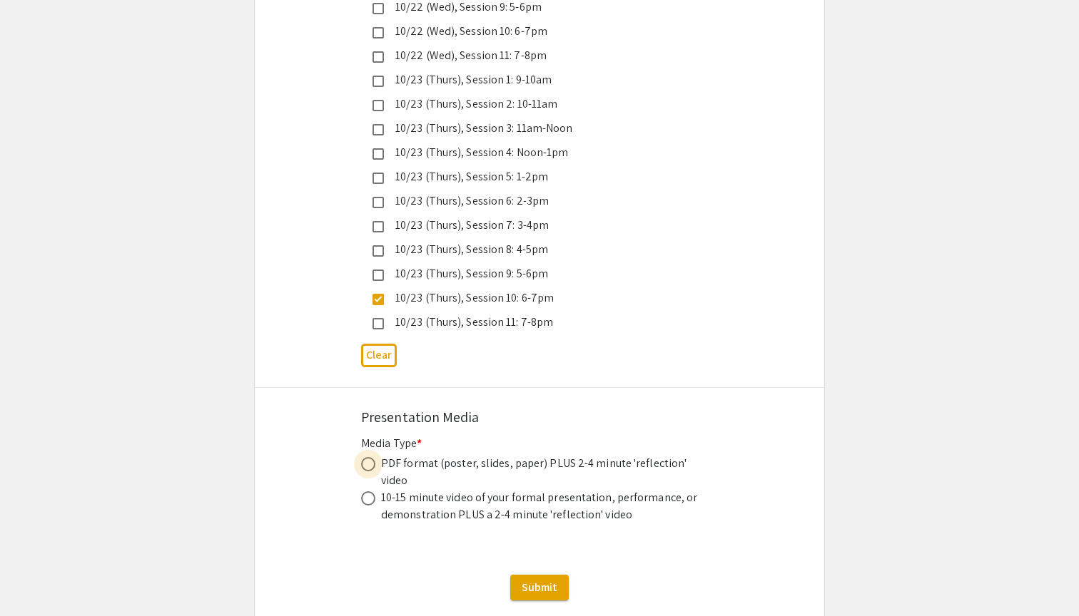
click at [365, 457] on span at bounding box center [368, 464] width 14 height 14
click at [365, 457] on input "radio" at bounding box center [368, 464] width 14 height 14
radio input "true"
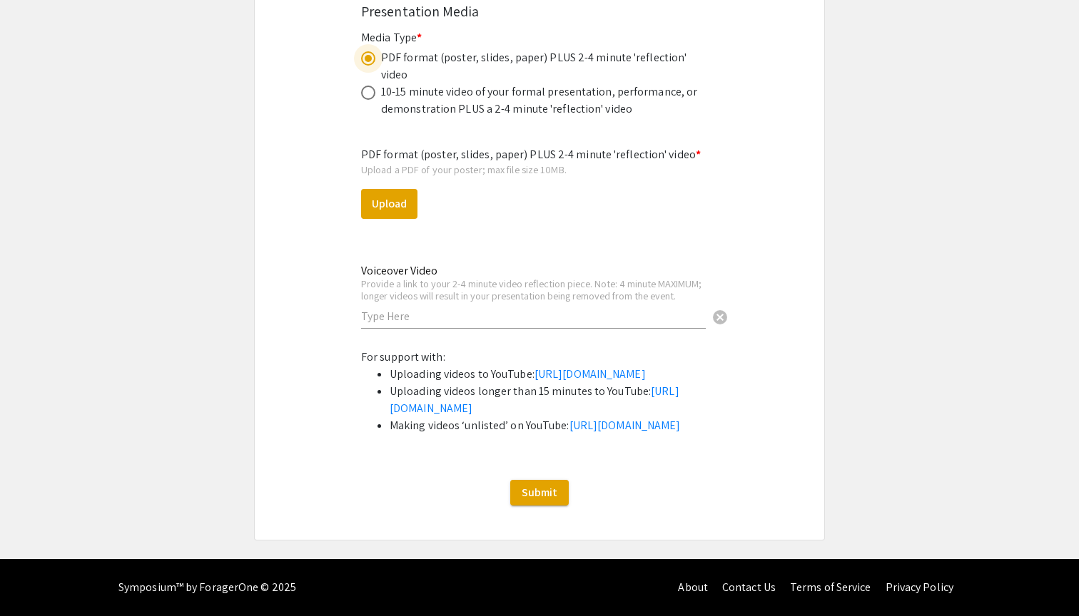
scroll to position [4381, 0]
click at [393, 189] on button "Upload" at bounding box center [389, 204] width 56 height 30
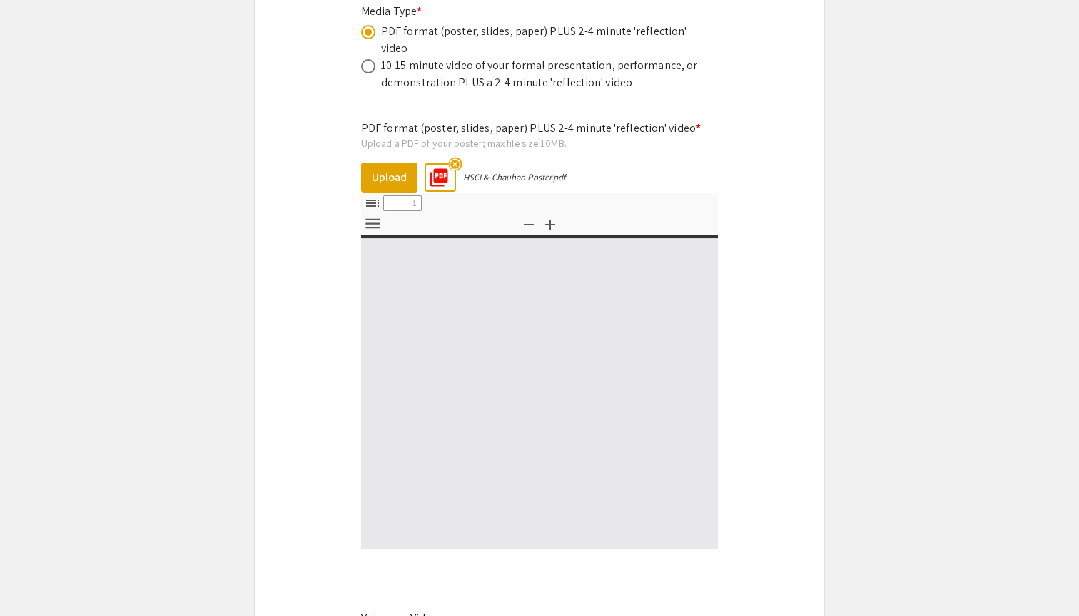
select select "custom"
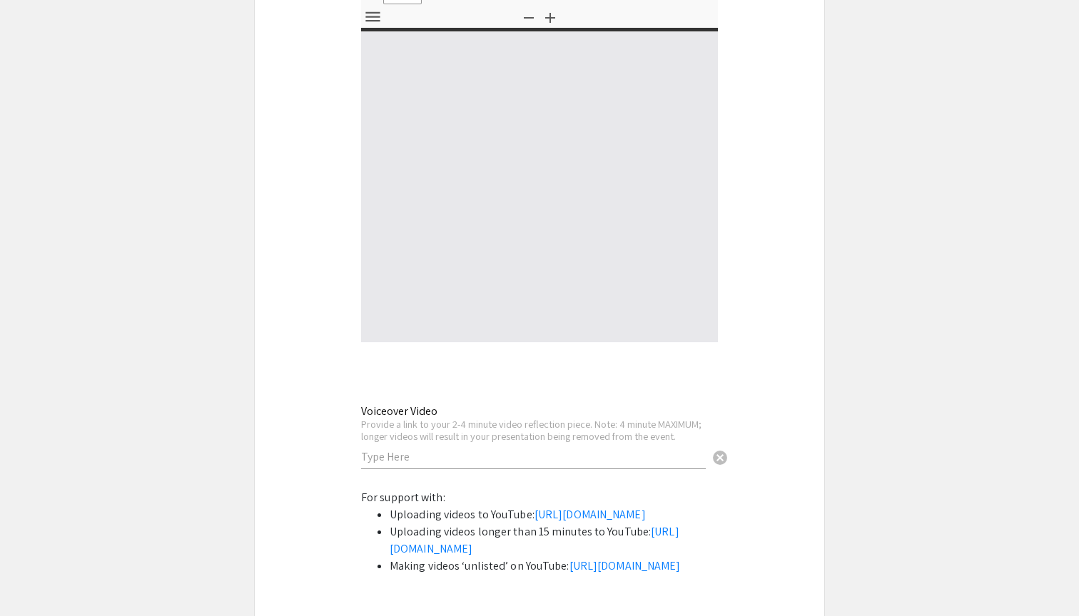
scroll to position [4686, 0]
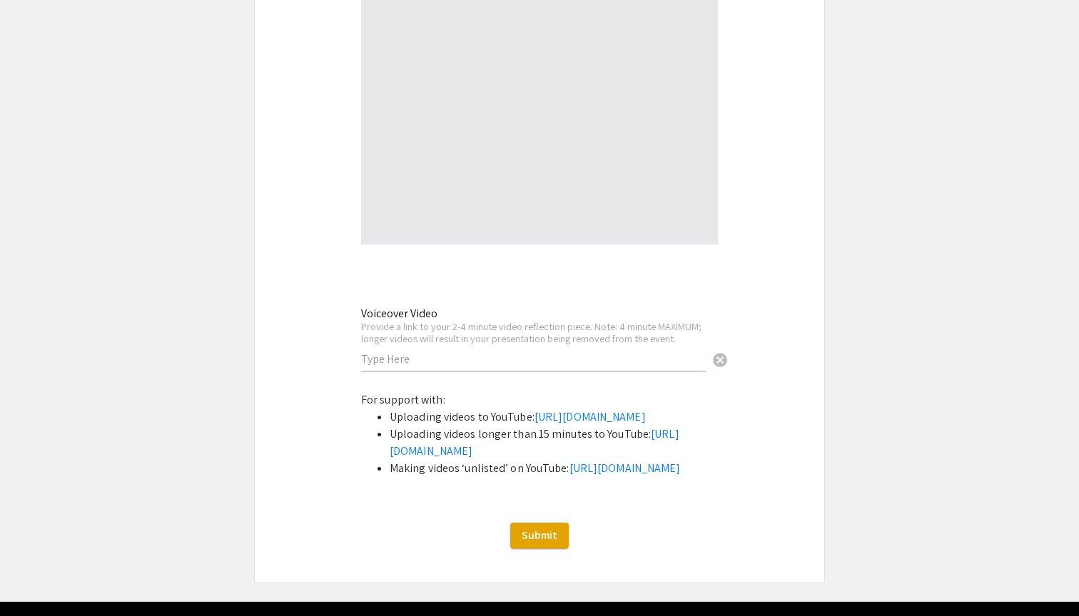
type input "0"
select select "custom"
type input "1"
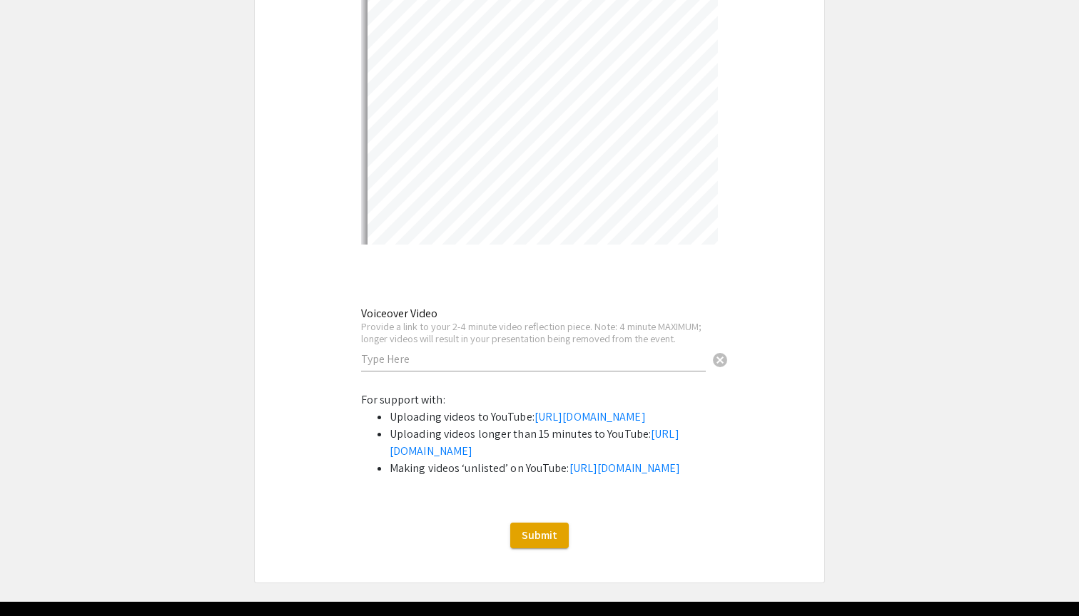
select select "auto"
click at [534, 352] on input "text" at bounding box center [533, 359] width 345 height 15
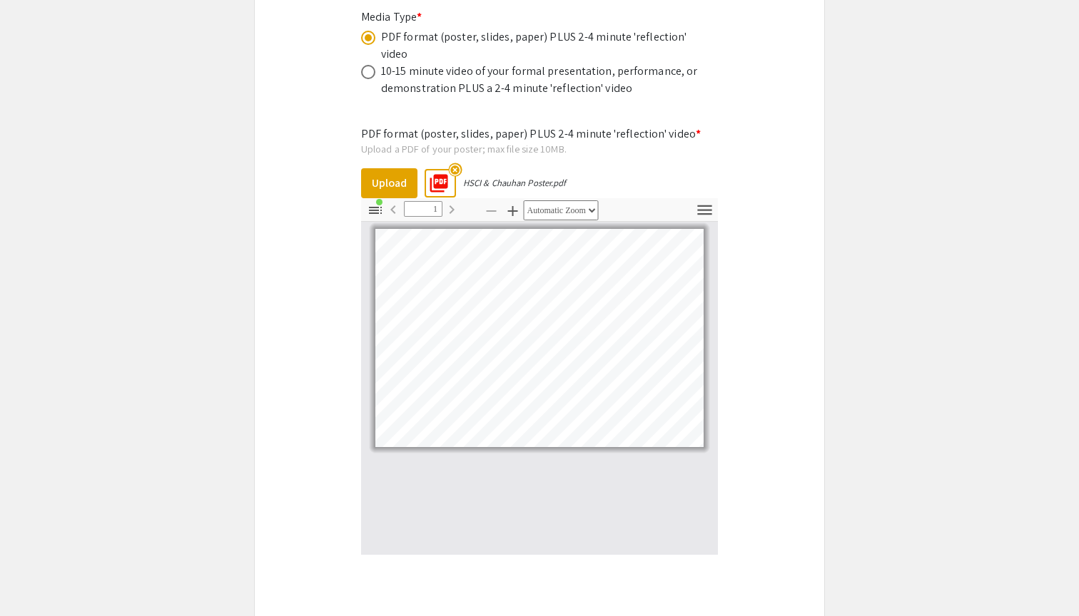
scroll to position [4281, 0]
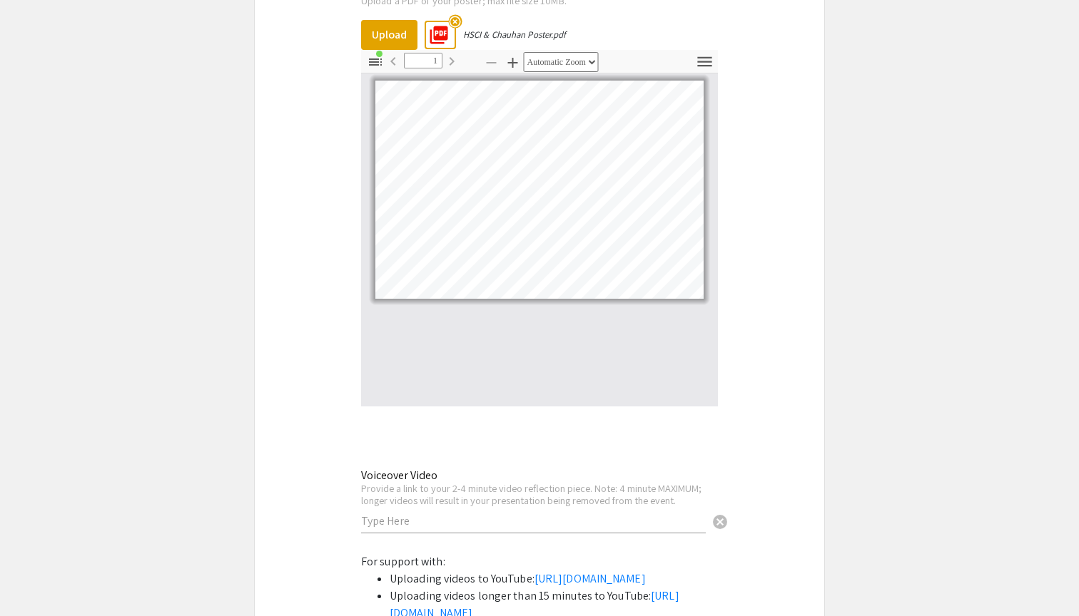
scroll to position [4714, 0]
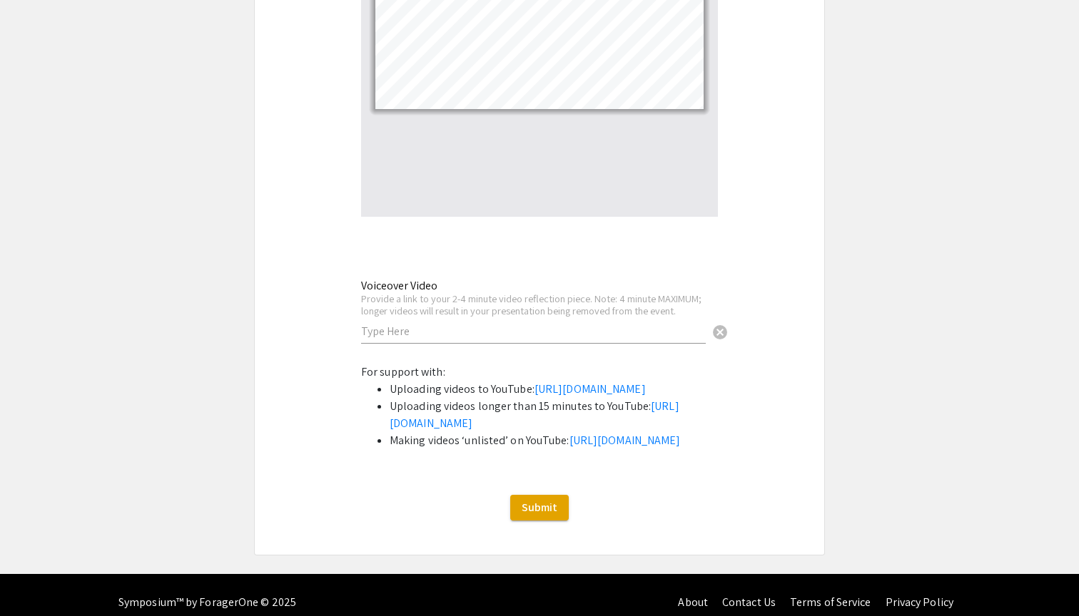
click at [431, 324] on input "text" at bounding box center [533, 331] width 345 height 15
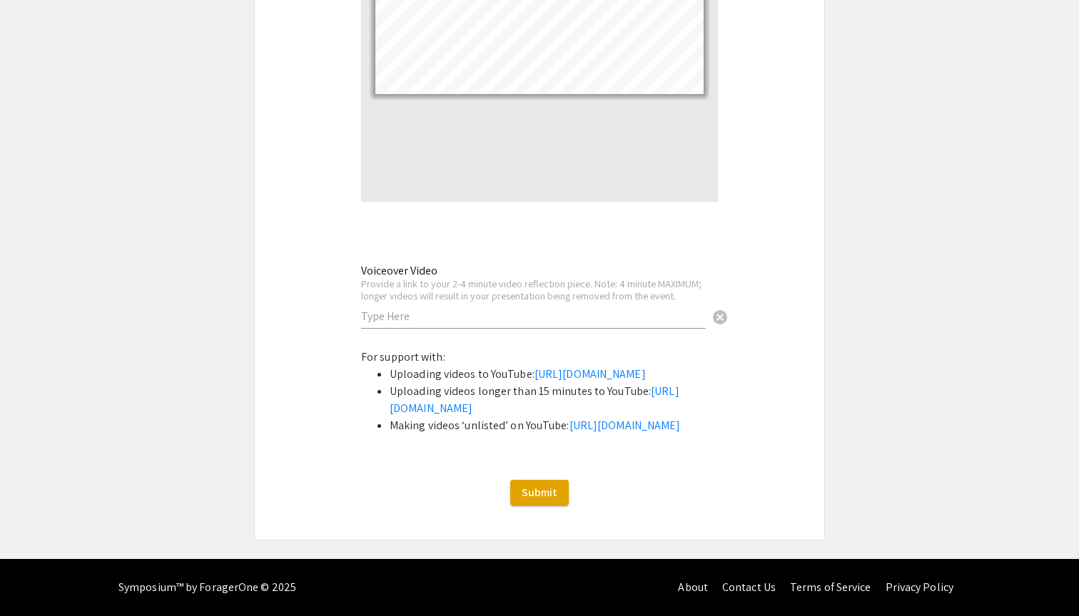
scroll to position [4755, 0]
click at [485, 309] on input "text" at bounding box center [533, 316] width 345 height 15
paste input "https://youtu.be/db2fisCSeNw"
type input "https://youtu.be/db2fisCSeNw"
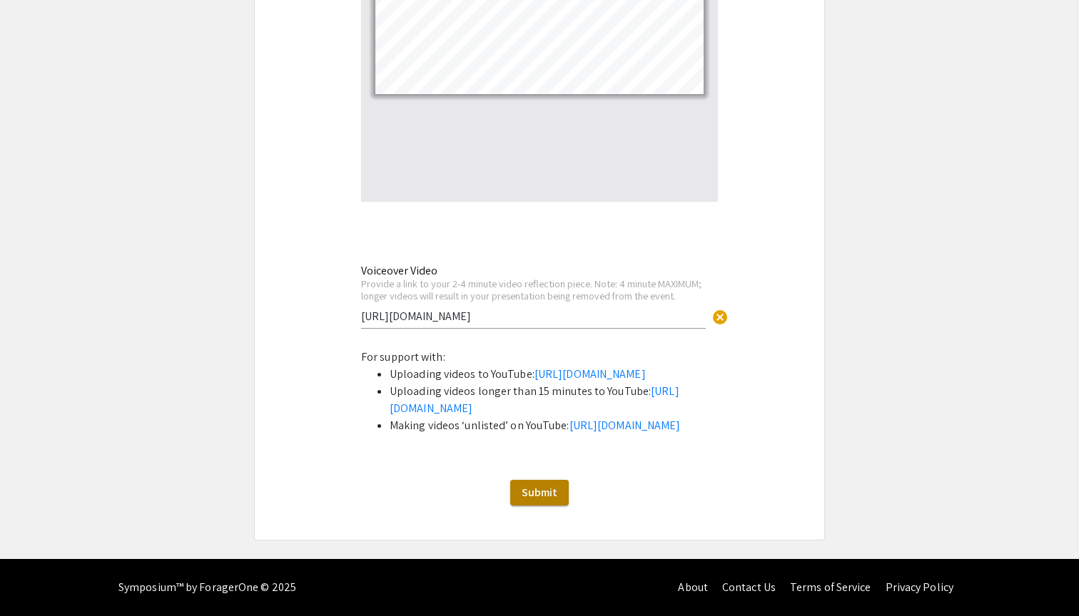
click at [559, 501] on button "Submit" at bounding box center [539, 493] width 58 height 26
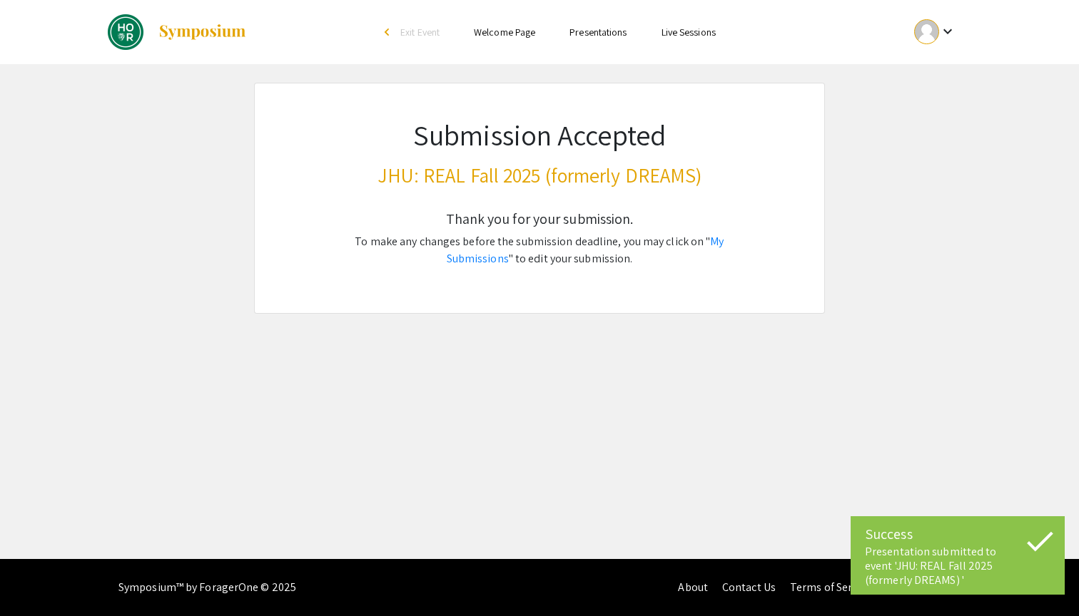
scroll to position [0, 0]
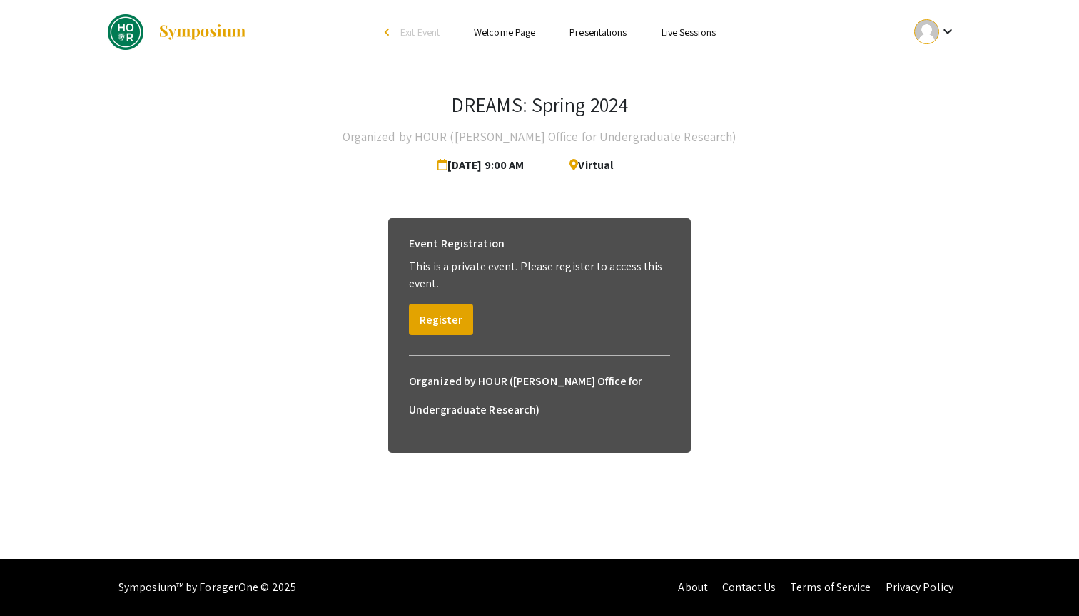
click at [822, 190] on div "DREAMS: Spring 2024 Organized by HOUR ([PERSON_NAME] Office for Undergraduate R…" at bounding box center [539, 280] width 885 height 432
